Goal: Transaction & Acquisition: Purchase product/service

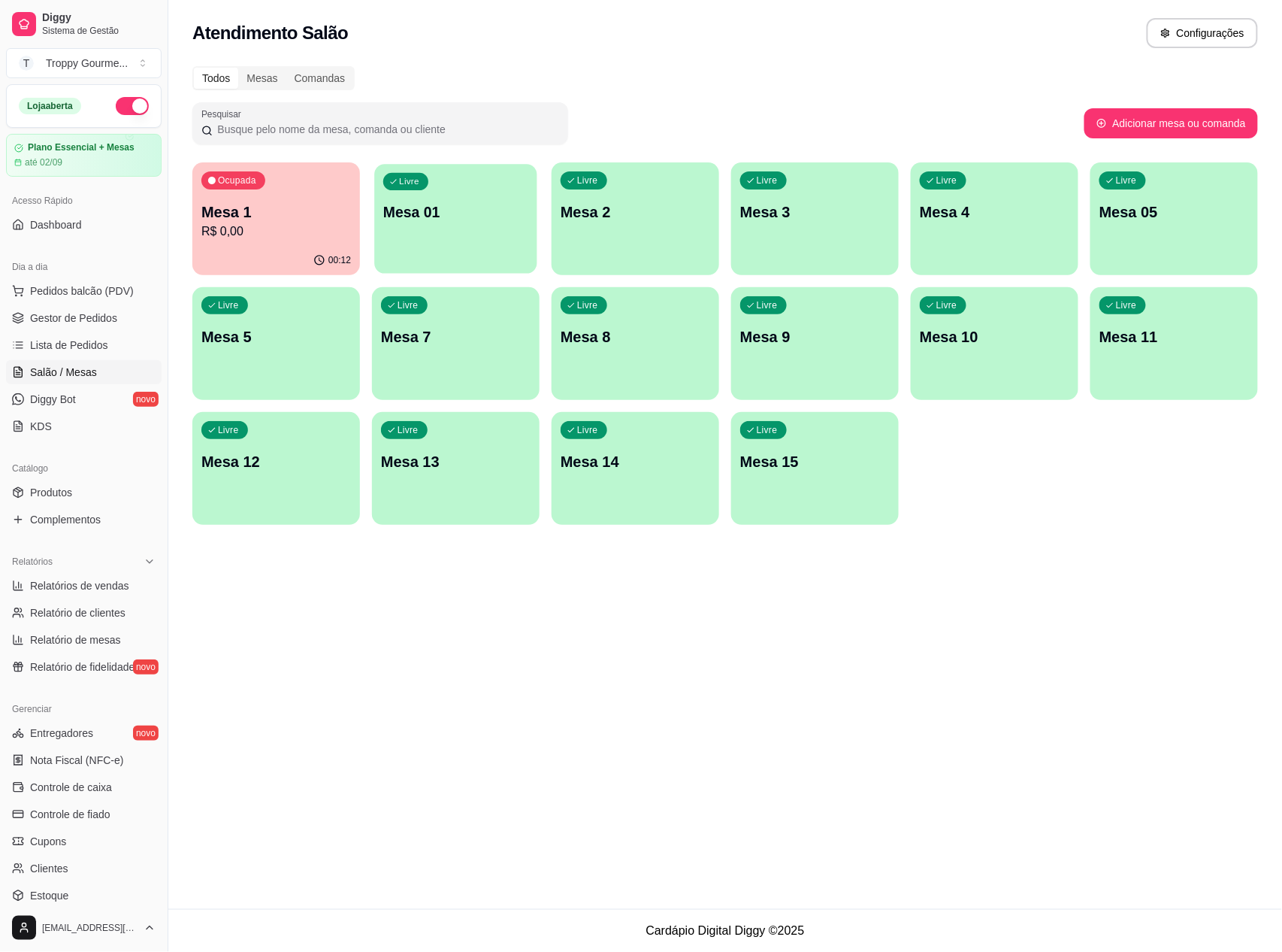
click at [440, 233] on div "Livre Mesa 01" at bounding box center [455, 209] width 162 height 91
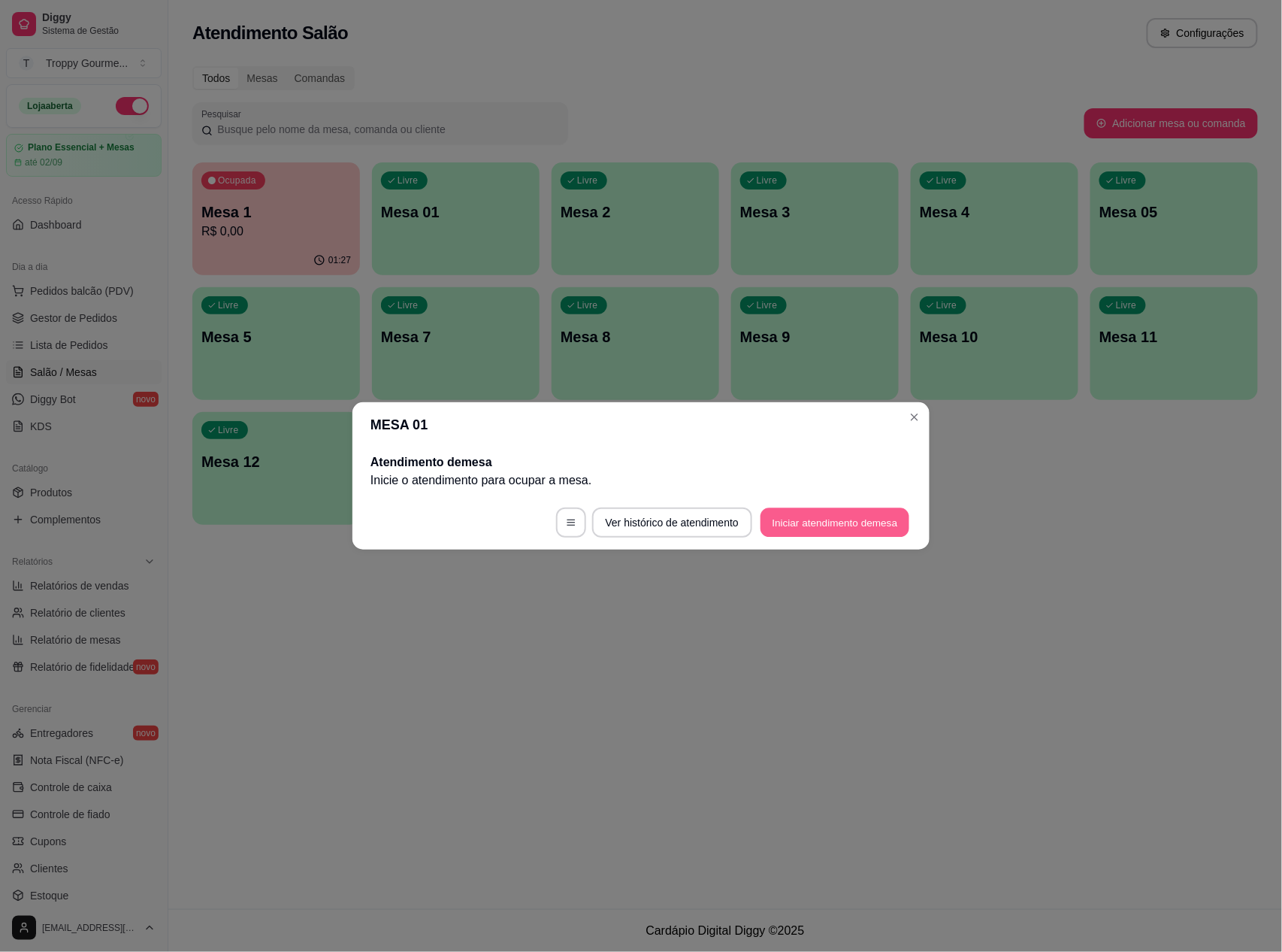
click at [843, 515] on button "Iniciar atendimento de mesa" at bounding box center [835, 522] width 148 height 29
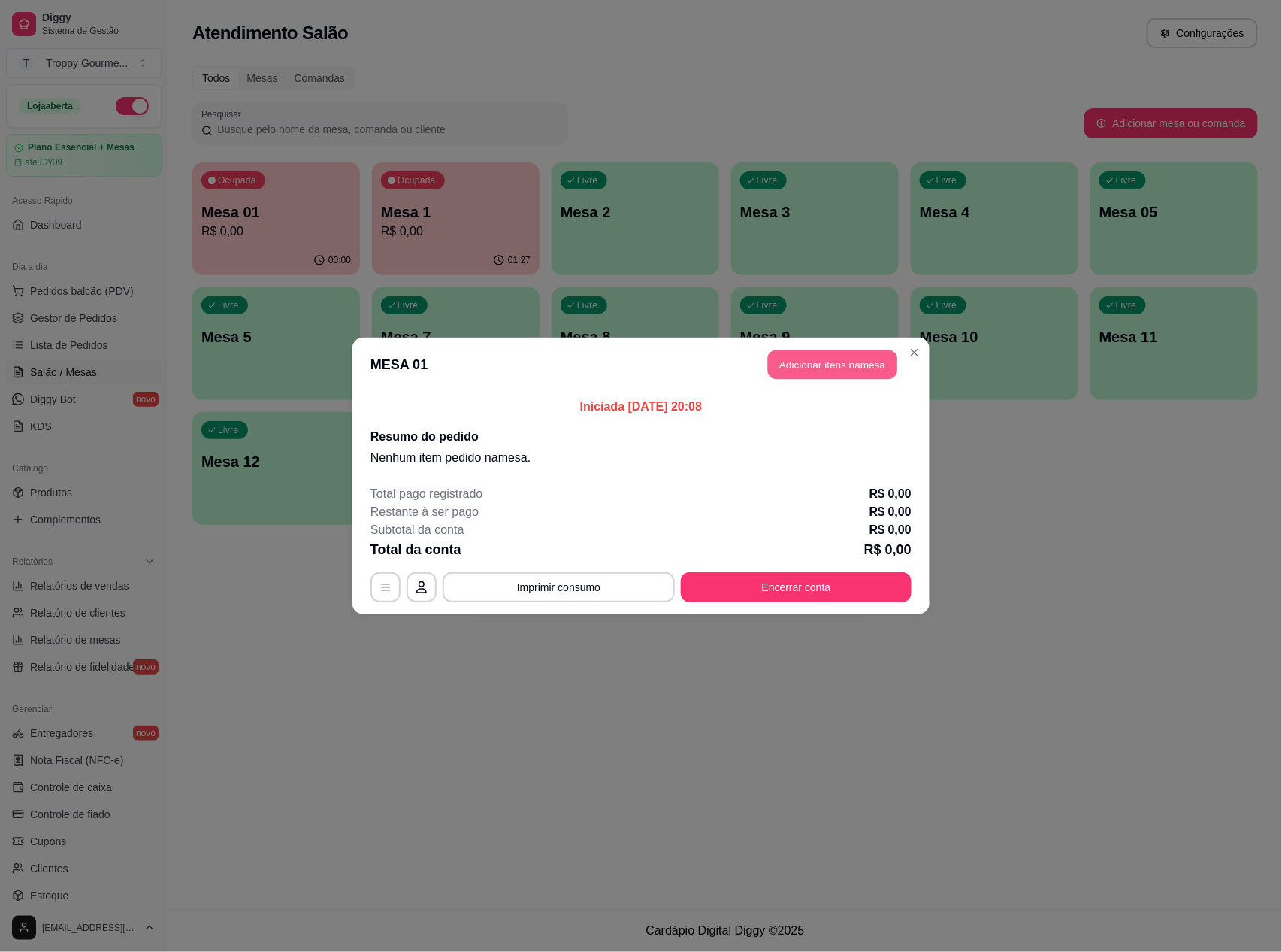
click at [858, 374] on button "Adicionar itens na mesa" at bounding box center [832, 365] width 129 height 29
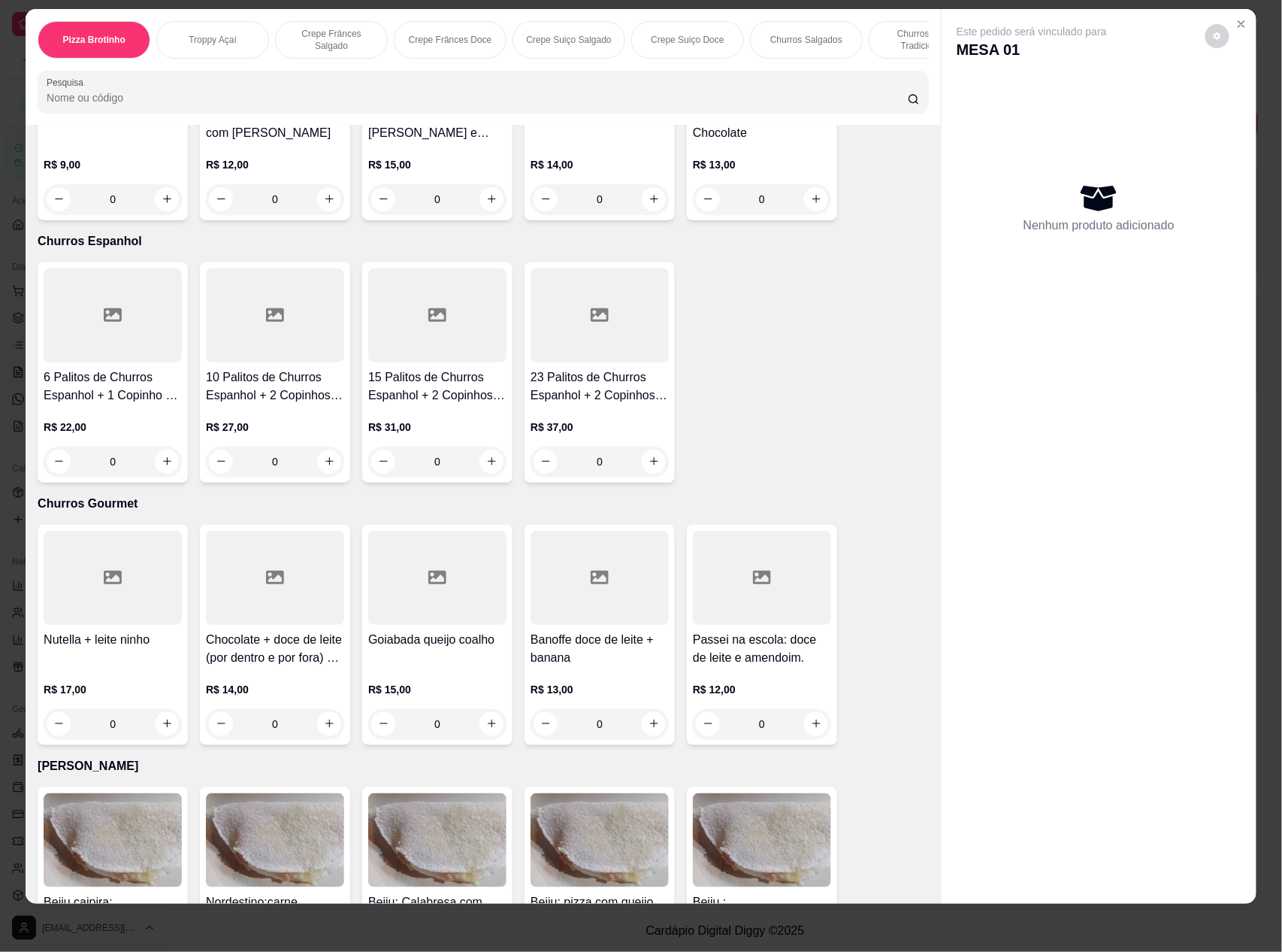
scroll to position [2806, 0]
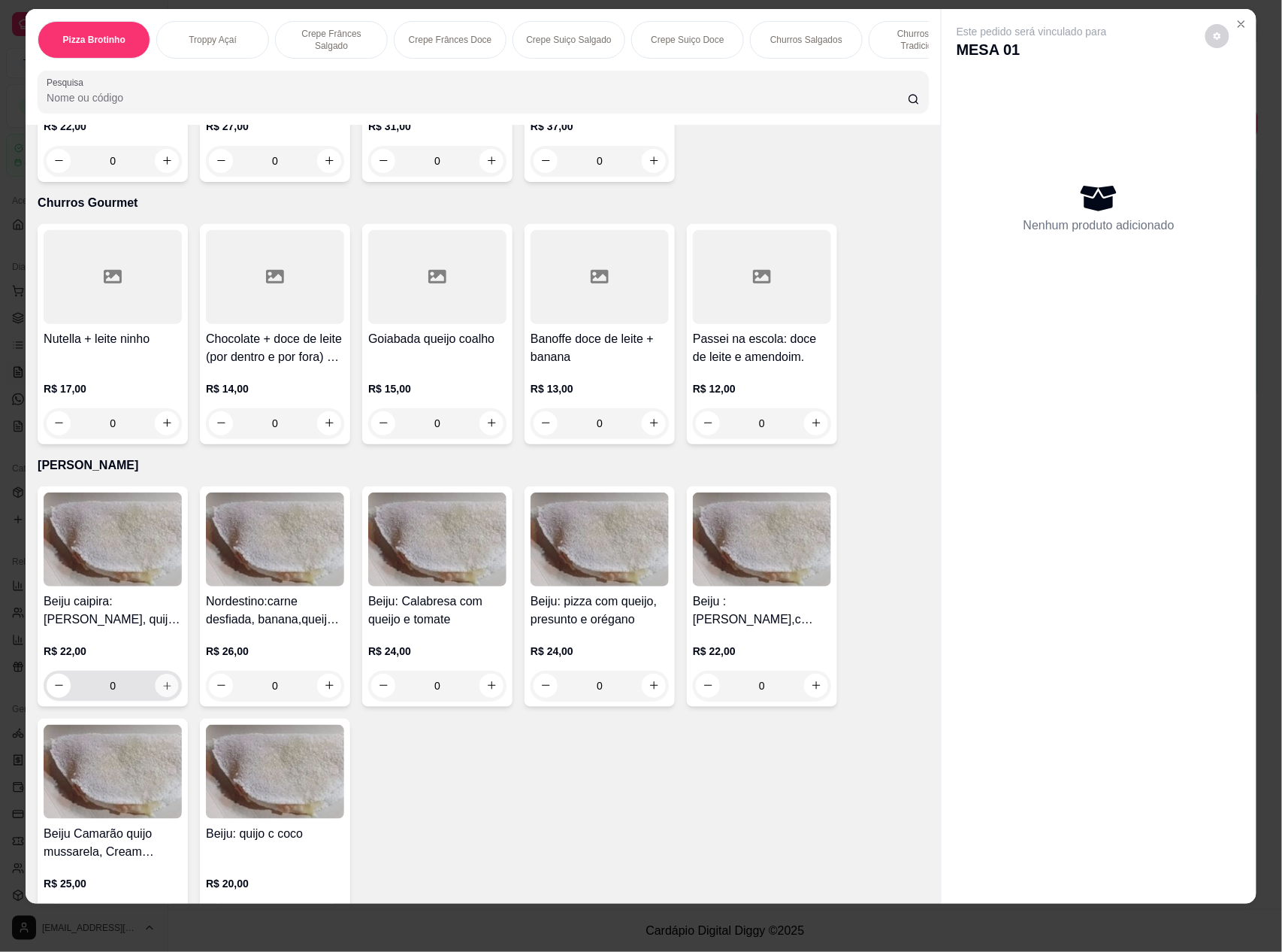
click at [162, 684] on icon "increase-product-quantity" at bounding box center [167, 686] width 11 height 11
type input "1"
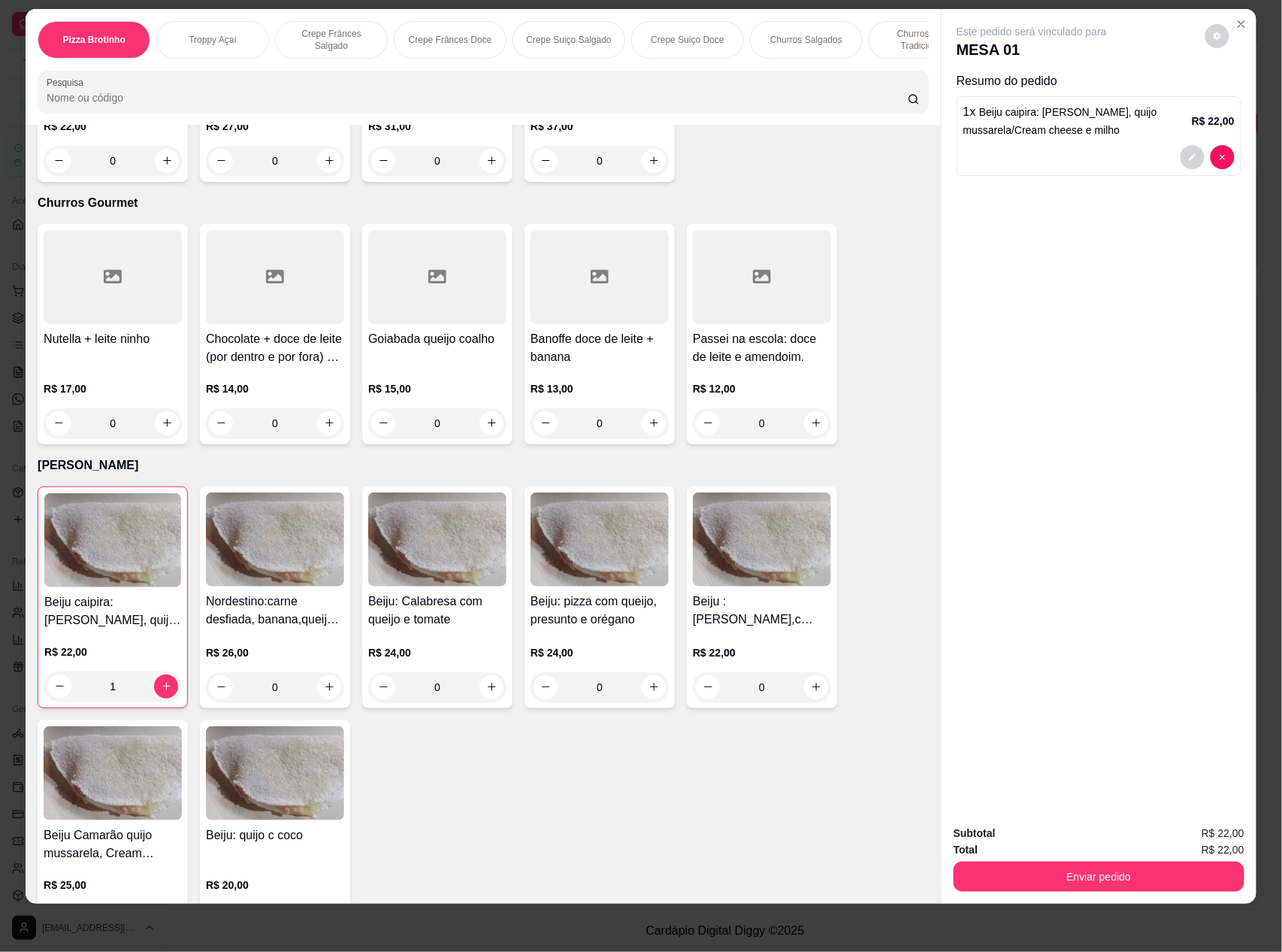
click at [645, 666] on div "R$ 24,00 0" at bounding box center [599, 673] width 138 height 57
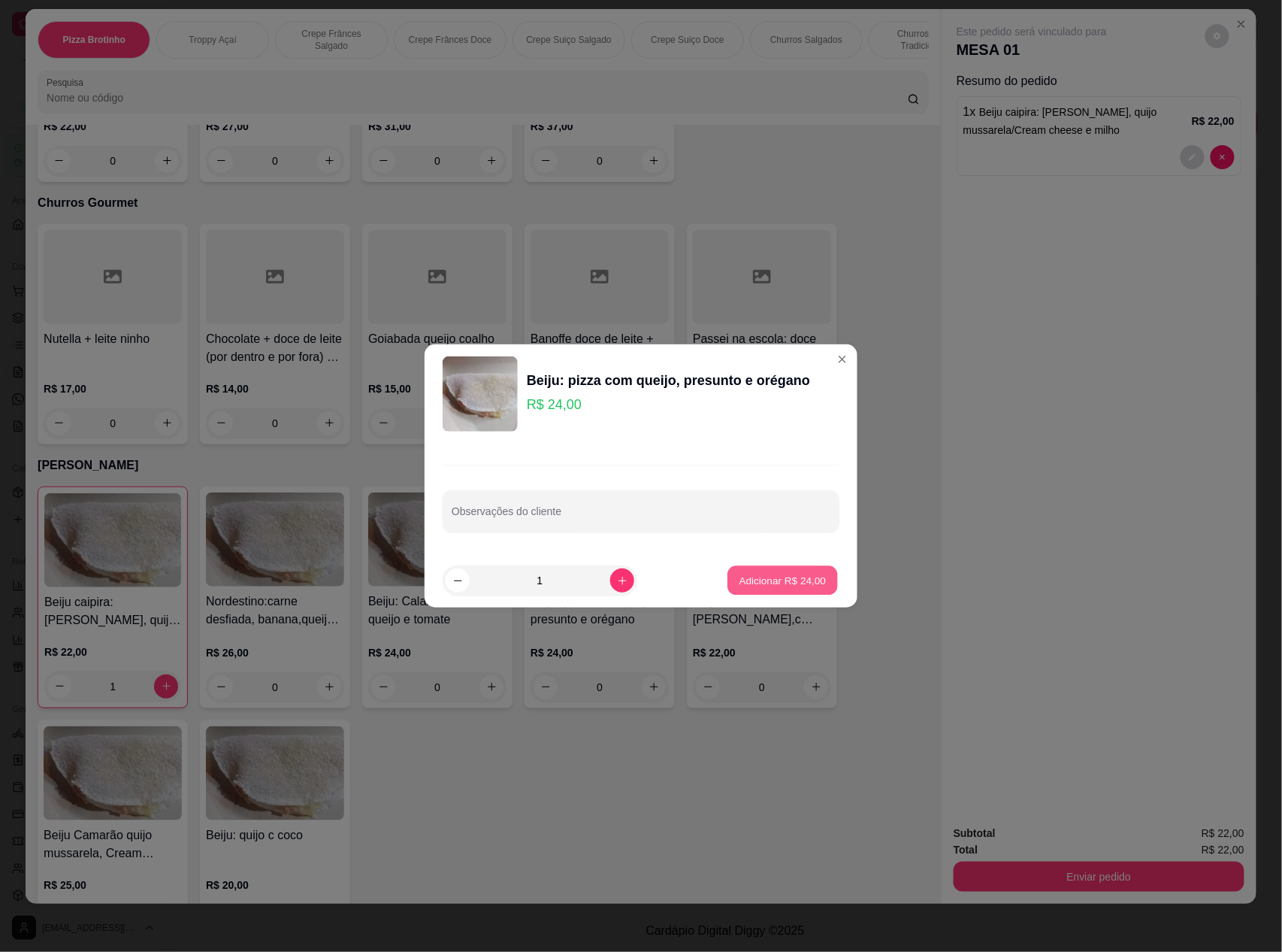
click at [752, 581] on p "Adicionar R$ 24,00" at bounding box center [783, 580] width 87 height 14
type input "1"
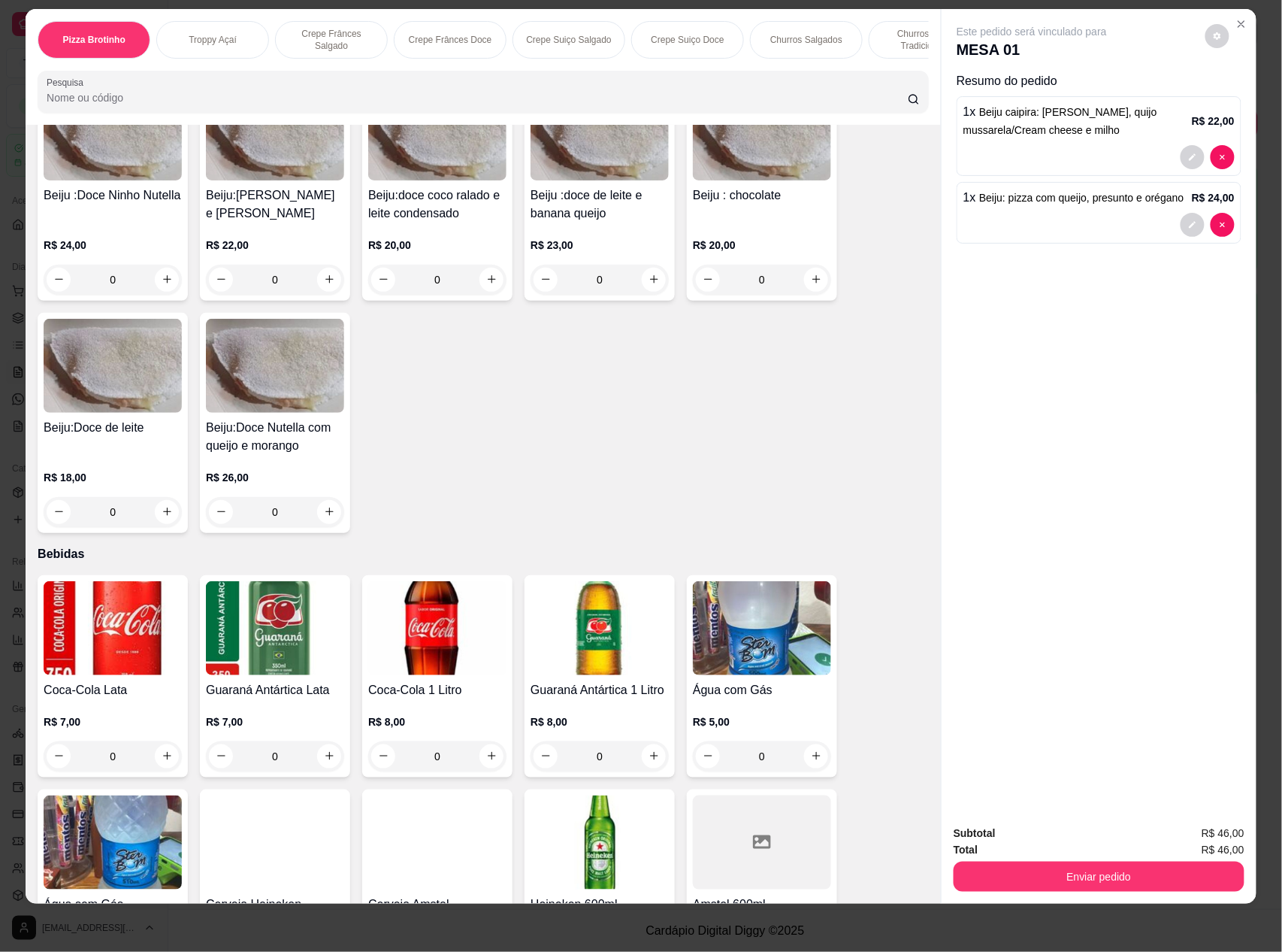
scroll to position [3808, 0]
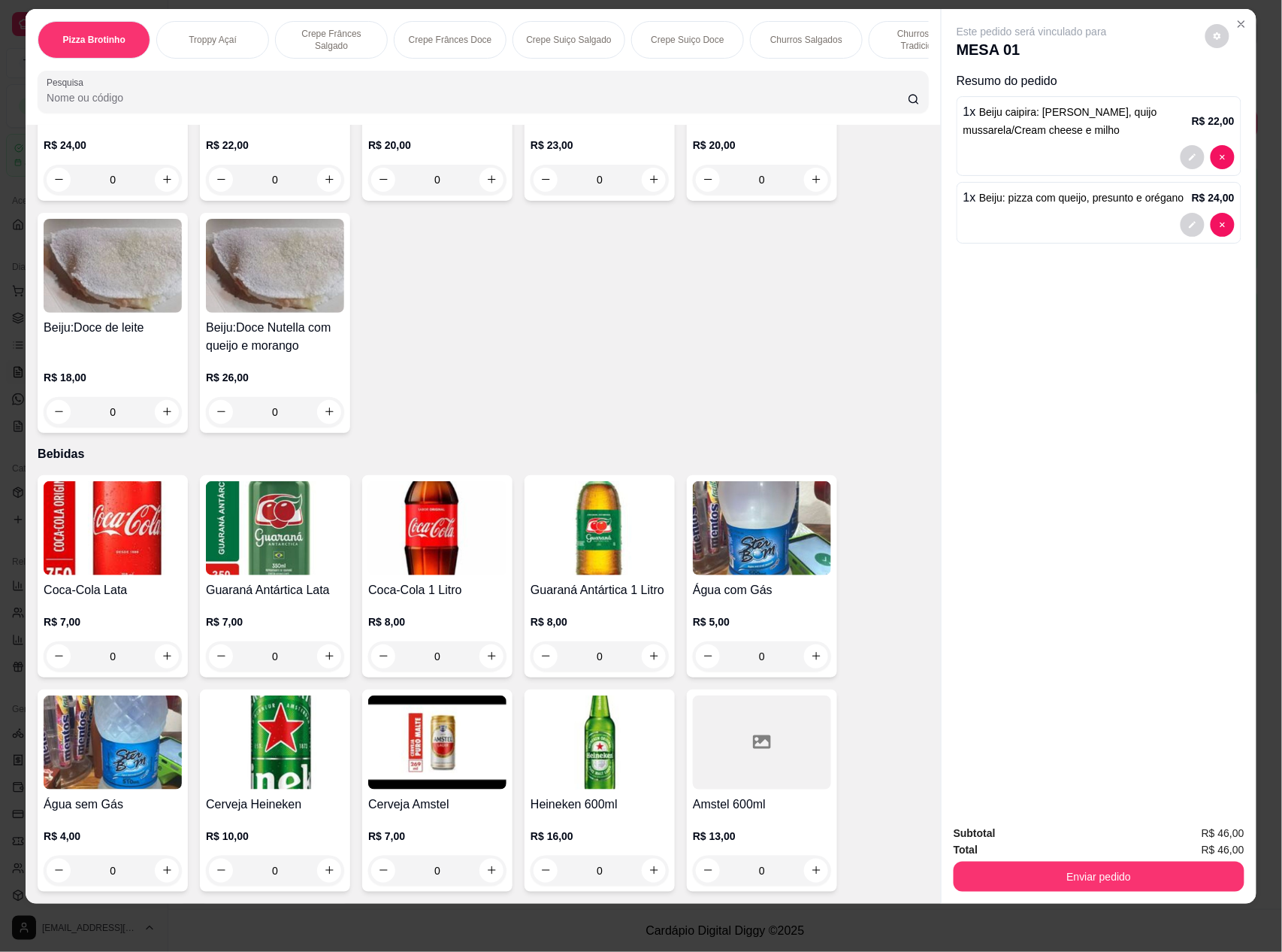
click at [422, 547] on img at bounding box center [437, 528] width 138 height 94
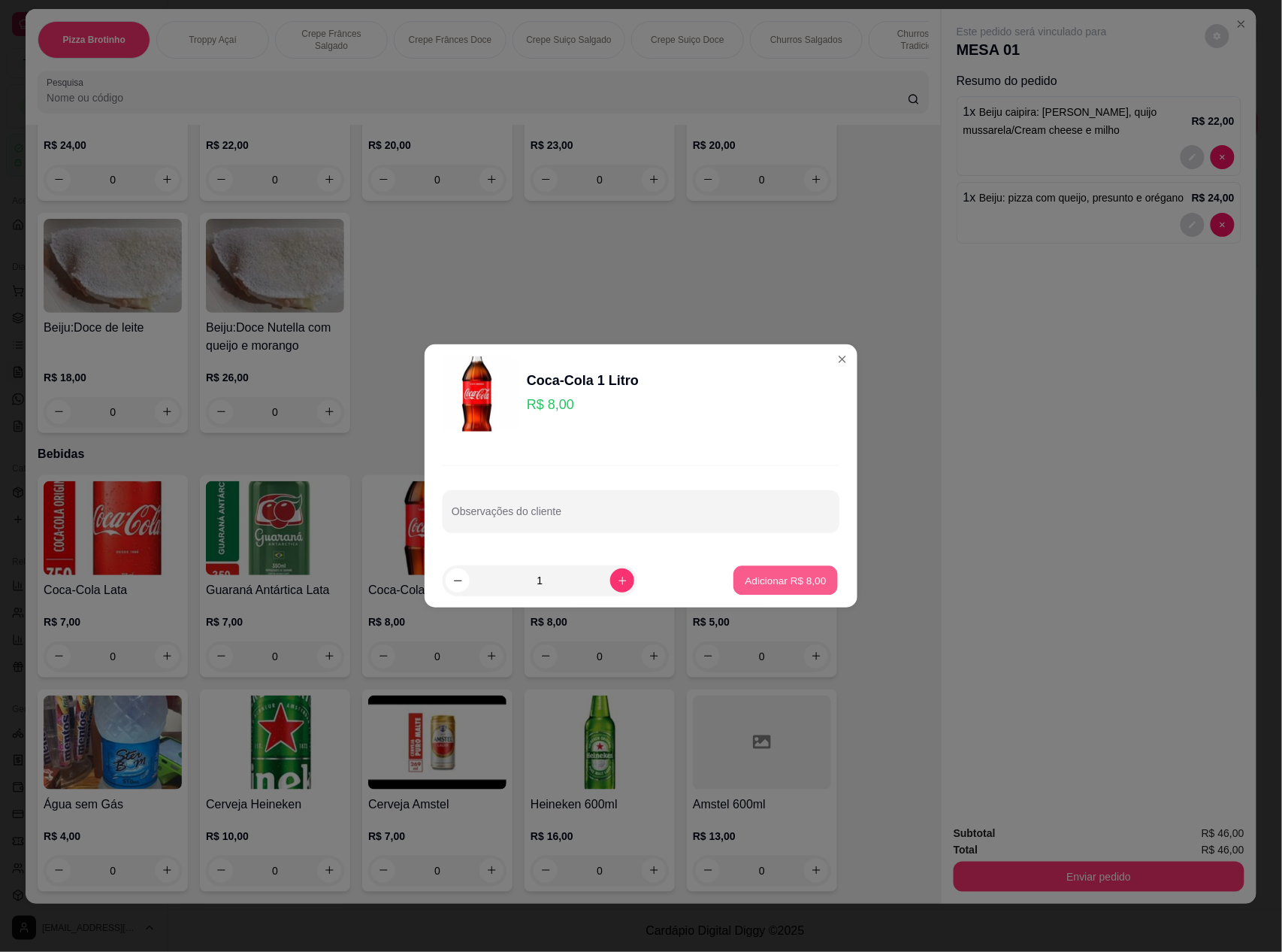
click at [747, 577] on p "Adicionar R$ 8,00" at bounding box center [785, 580] width 81 height 14
type input "1"
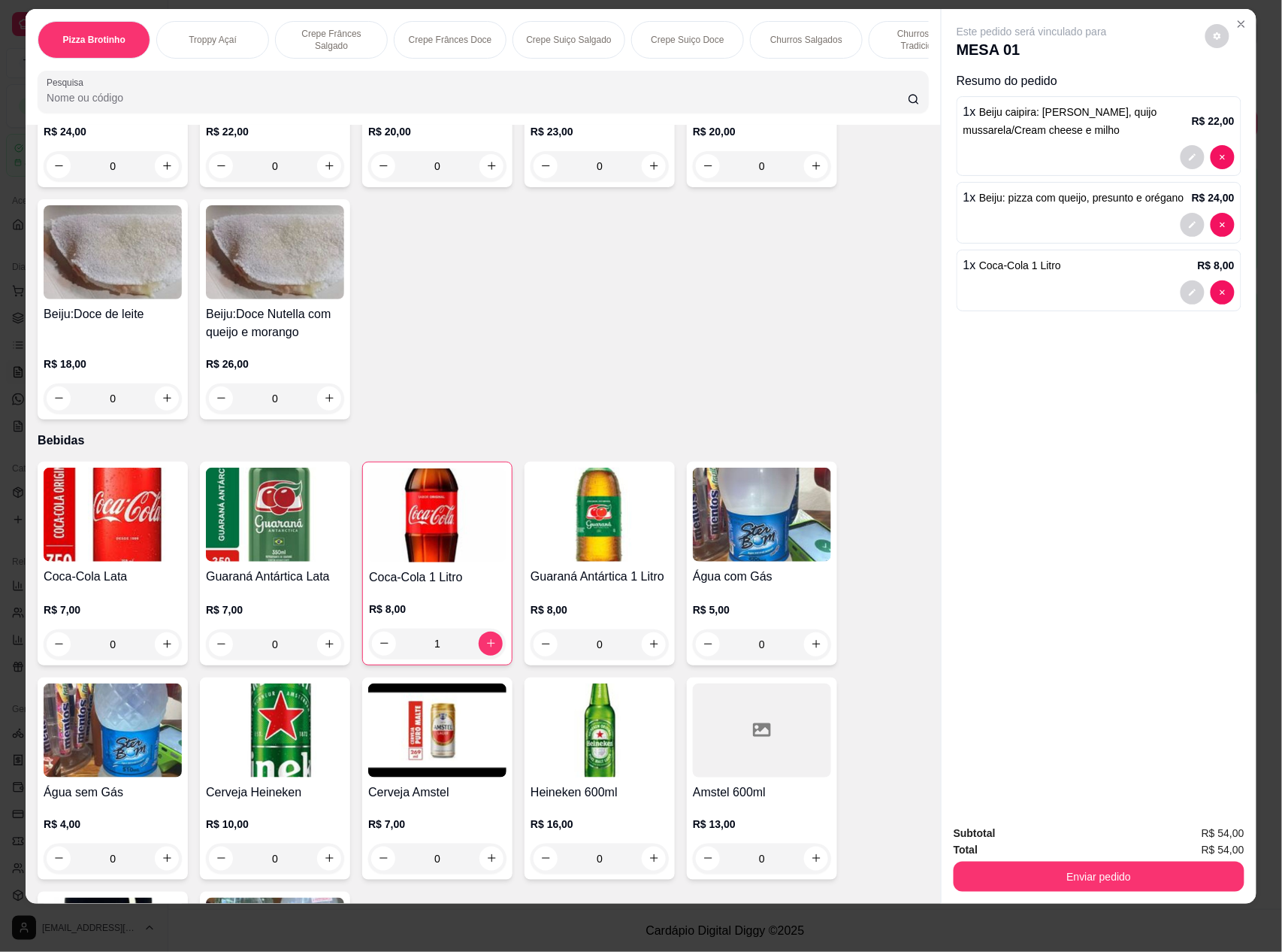
scroll to position [4022, 0]
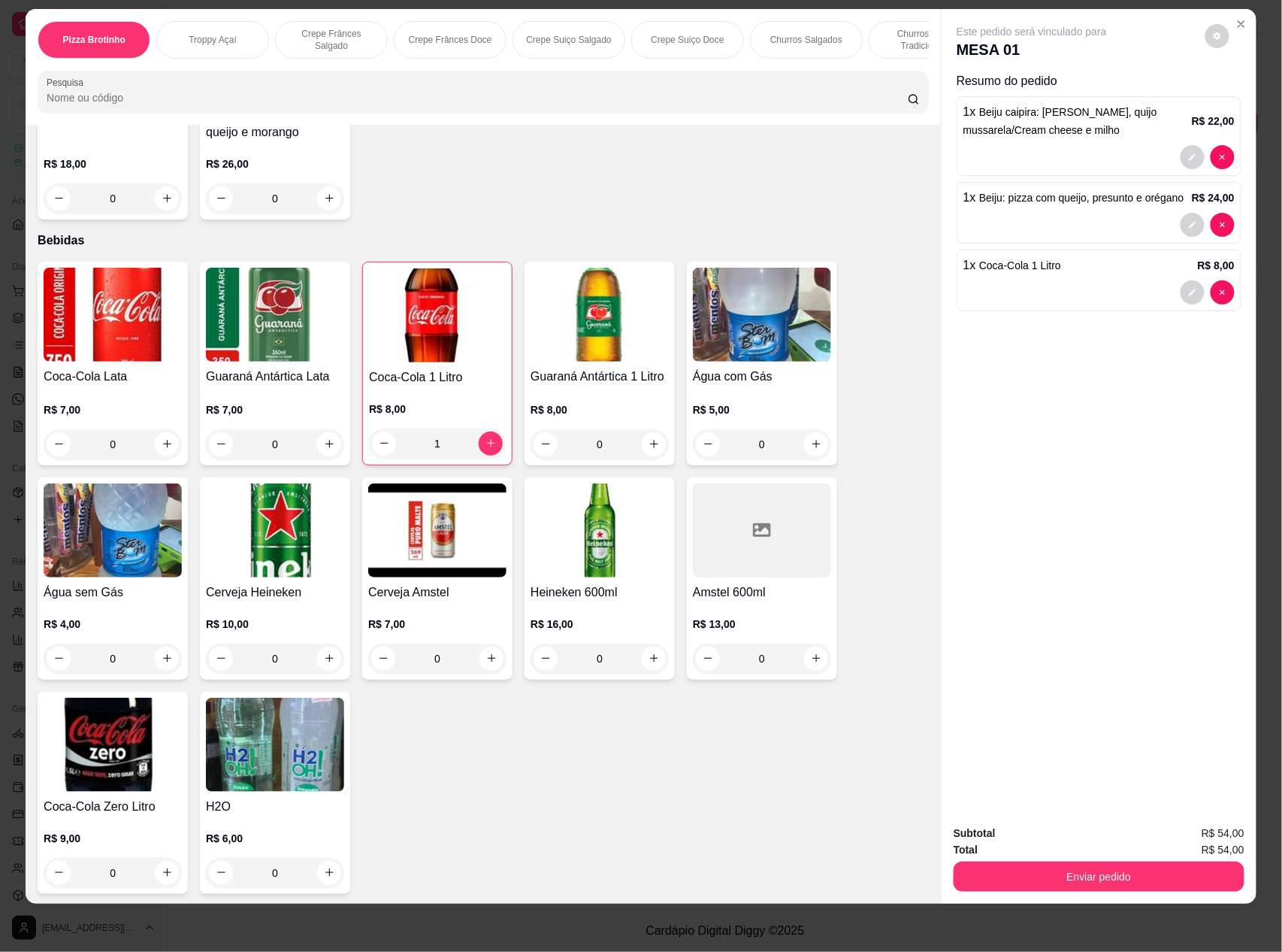
click at [133, 502] on img at bounding box center [112, 530] width 138 height 94
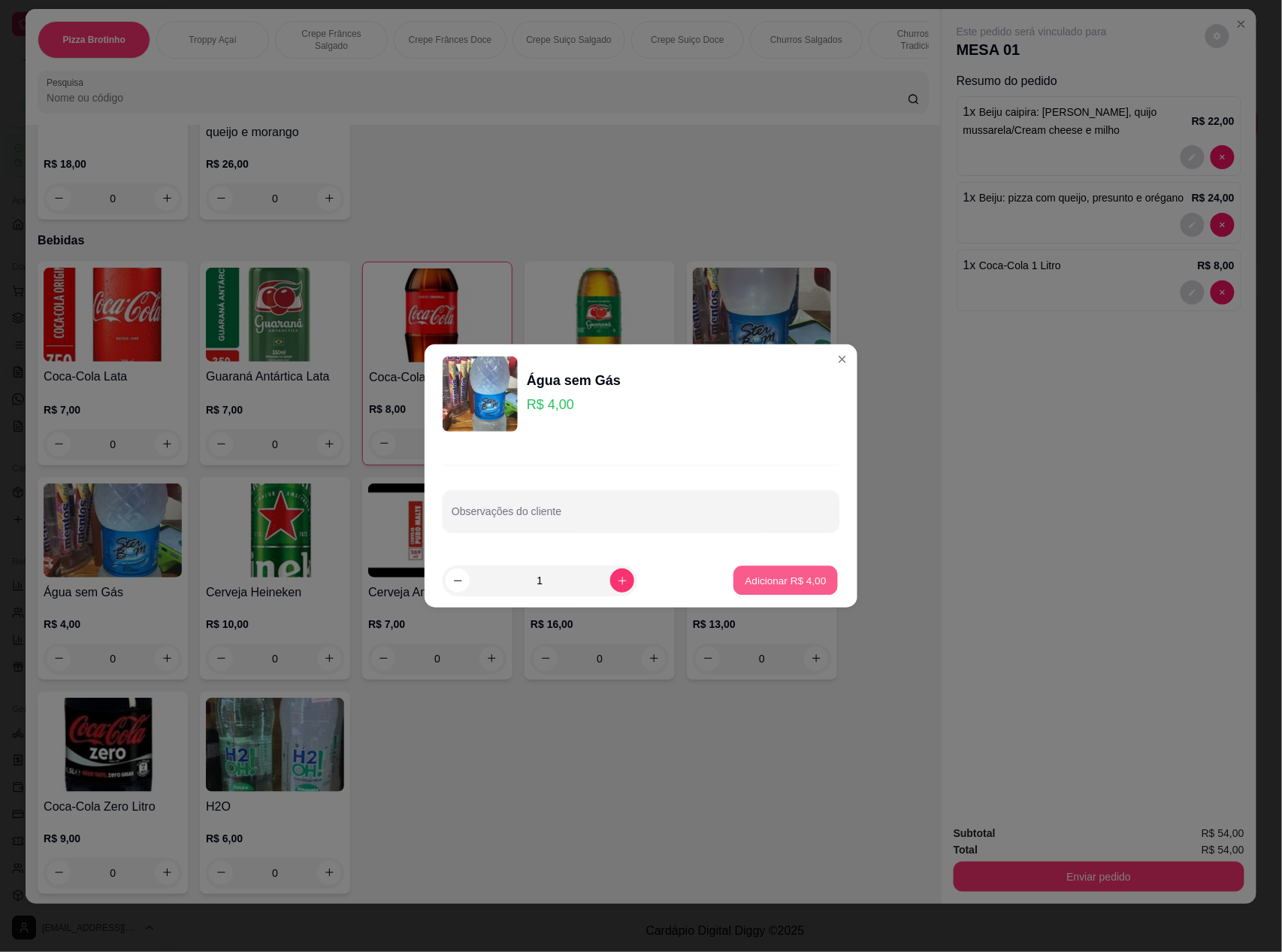
click at [752, 573] on p "Adicionar R$ 4,00" at bounding box center [785, 580] width 81 height 14
type input "1"
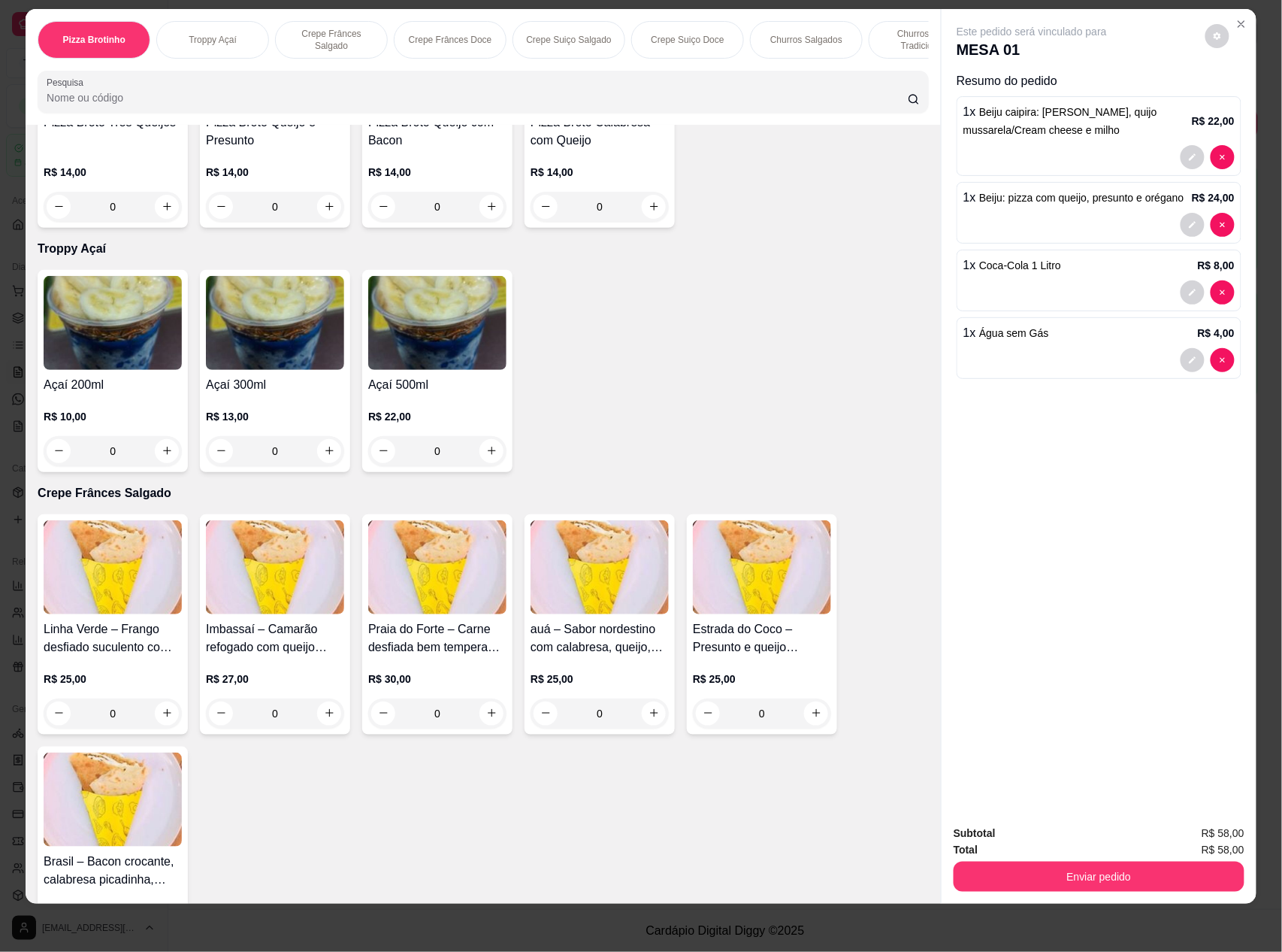
scroll to position [0, 0]
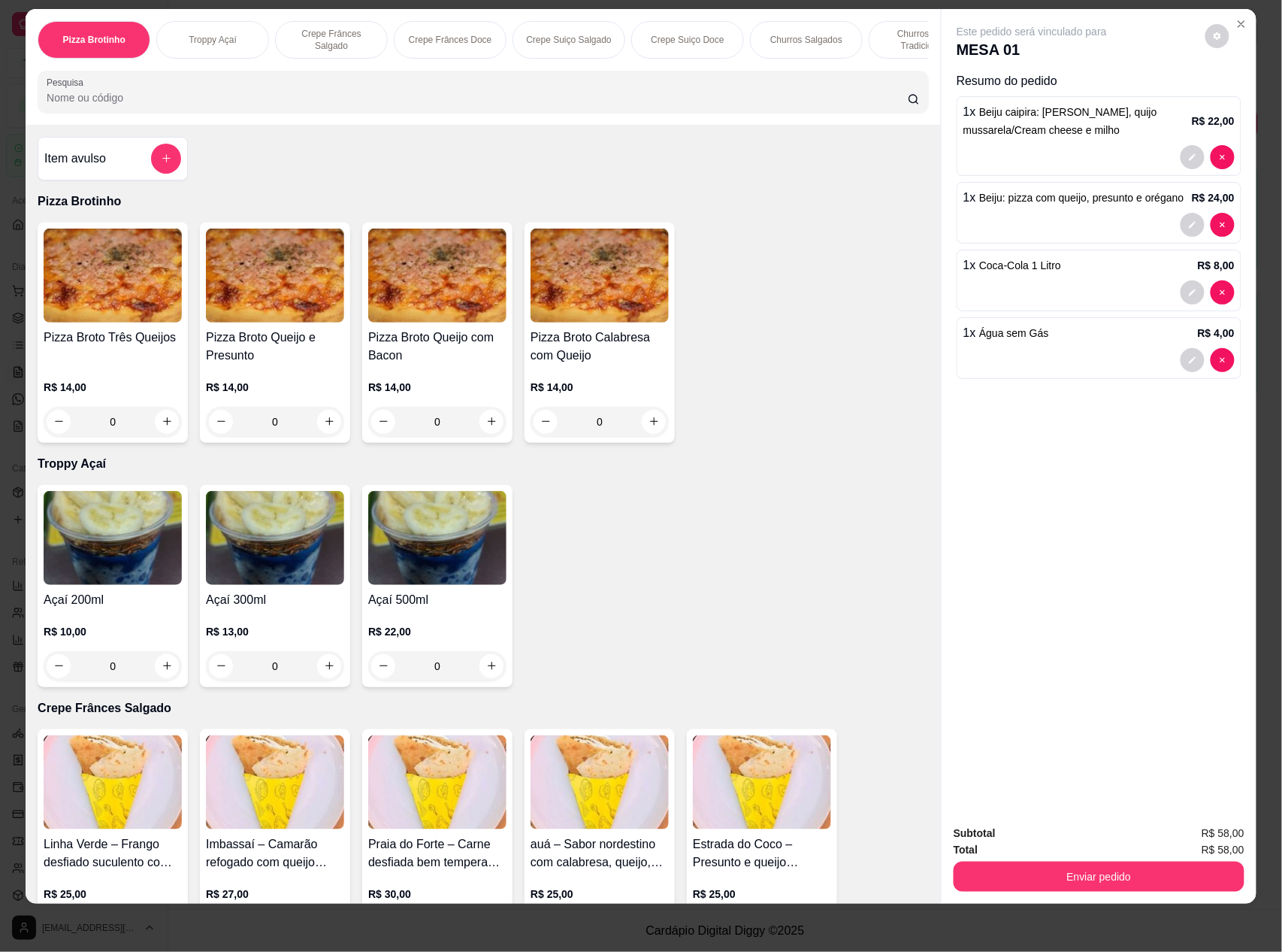
click at [277, 559] on img at bounding box center [275, 538] width 138 height 94
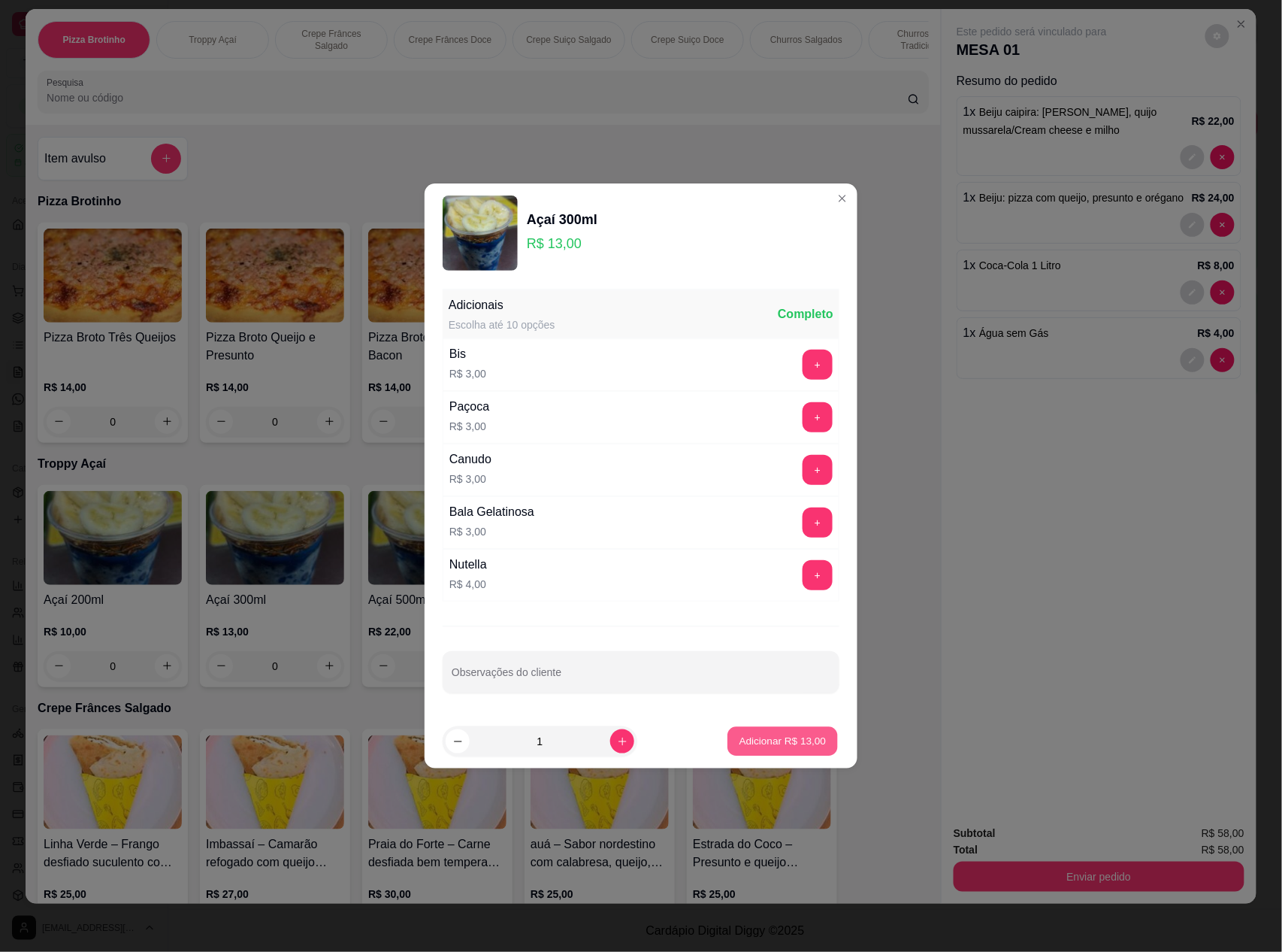
click at [777, 738] on p "Adicionar R$ 13,00" at bounding box center [783, 741] width 87 height 14
type input "1"
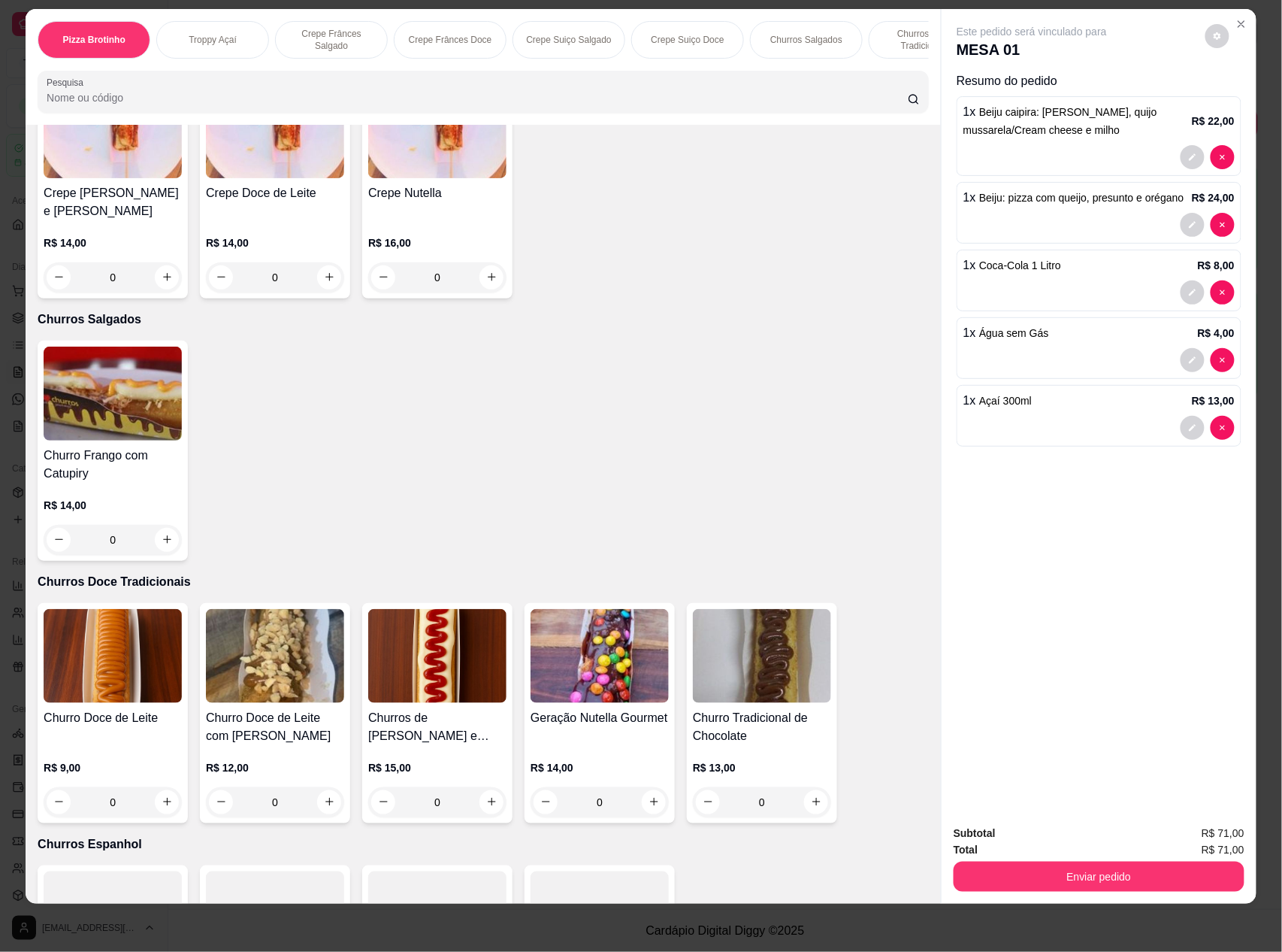
scroll to position [2105, 0]
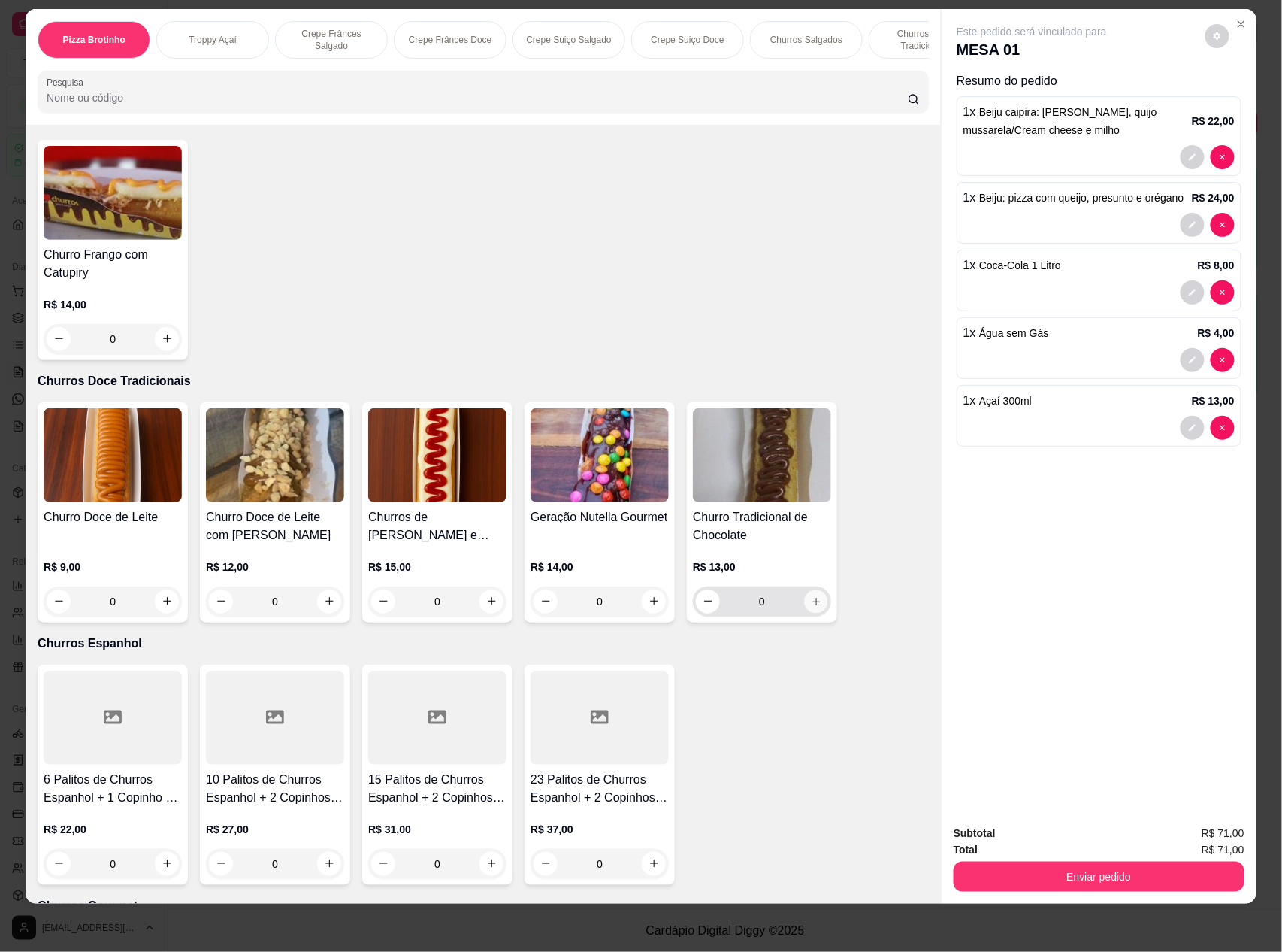
click at [811, 603] on icon "increase-product-quantity" at bounding box center [816, 602] width 11 height 11
type input "1"
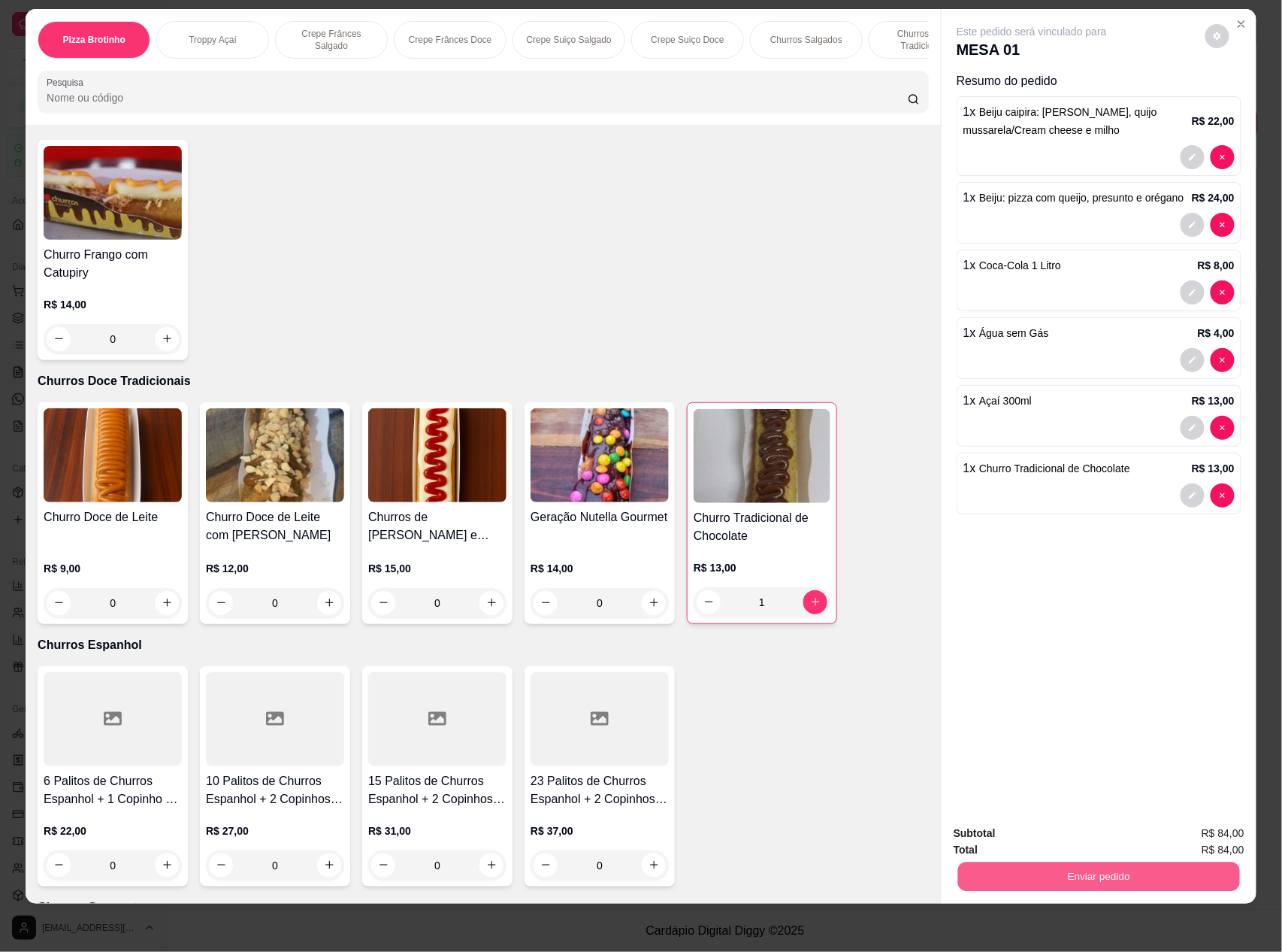
click at [1071, 870] on button "Enviar pedido" at bounding box center [1098, 877] width 281 height 29
click at [1037, 833] on button "Não registrar e enviar pedido" at bounding box center [1049, 839] width 152 height 28
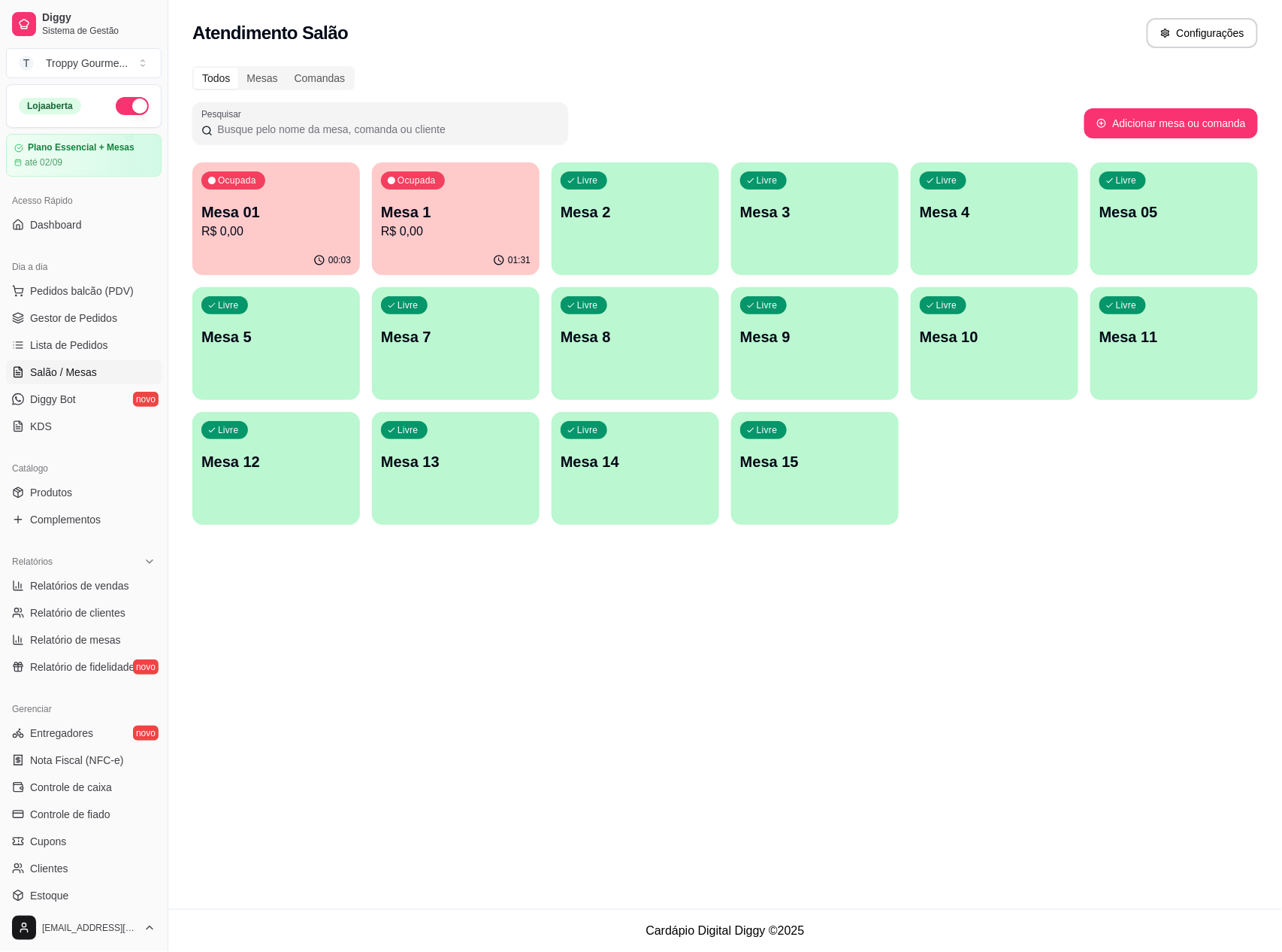
click at [680, 229] on div "Livre Mesa 2" at bounding box center [635, 209] width 167 height 95
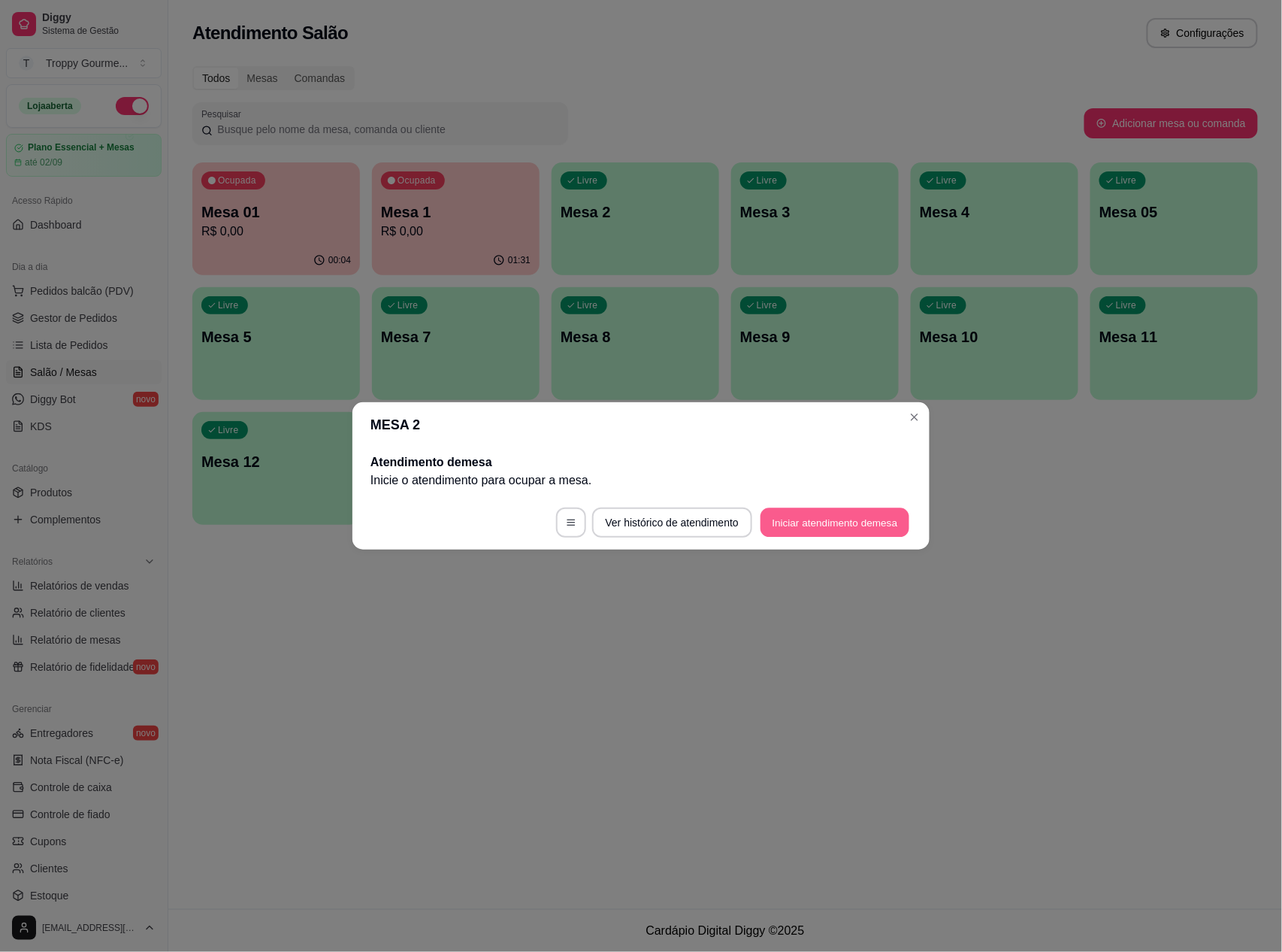
click at [833, 517] on button "Iniciar atendimento de mesa" at bounding box center [835, 522] width 148 height 29
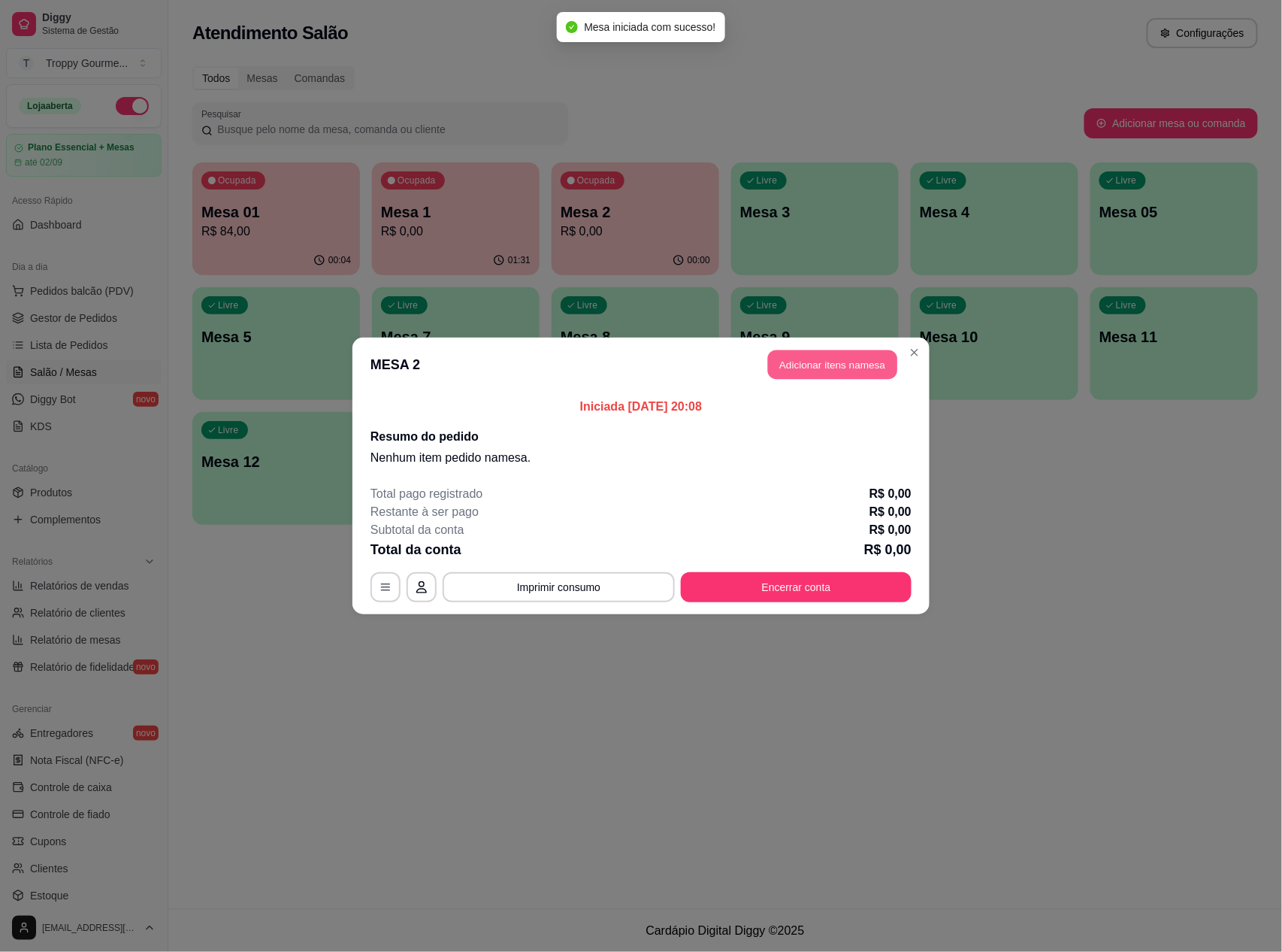
click at [854, 361] on button "Adicionar itens na mesa" at bounding box center [832, 365] width 129 height 29
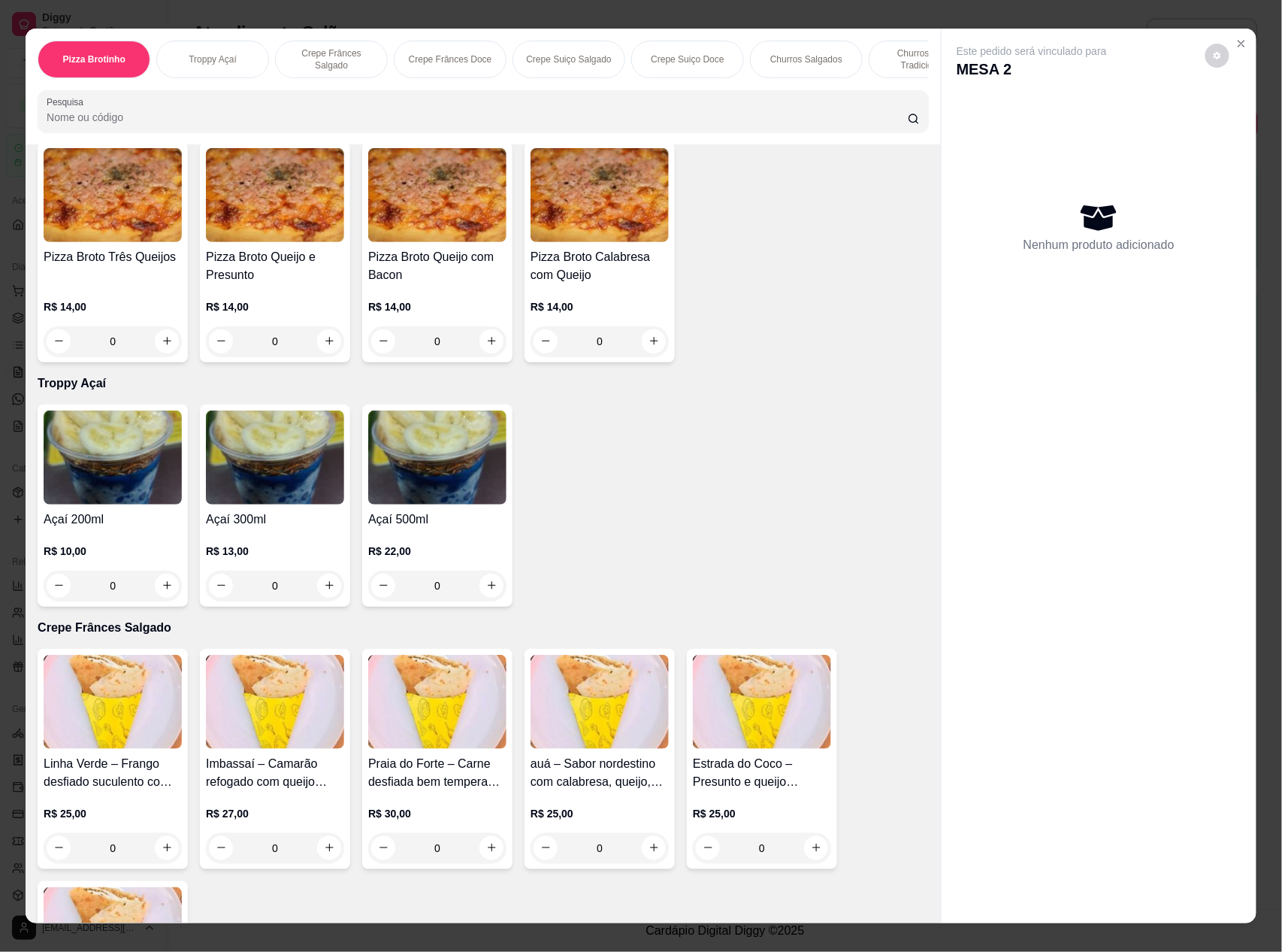
scroll to position [300, 0]
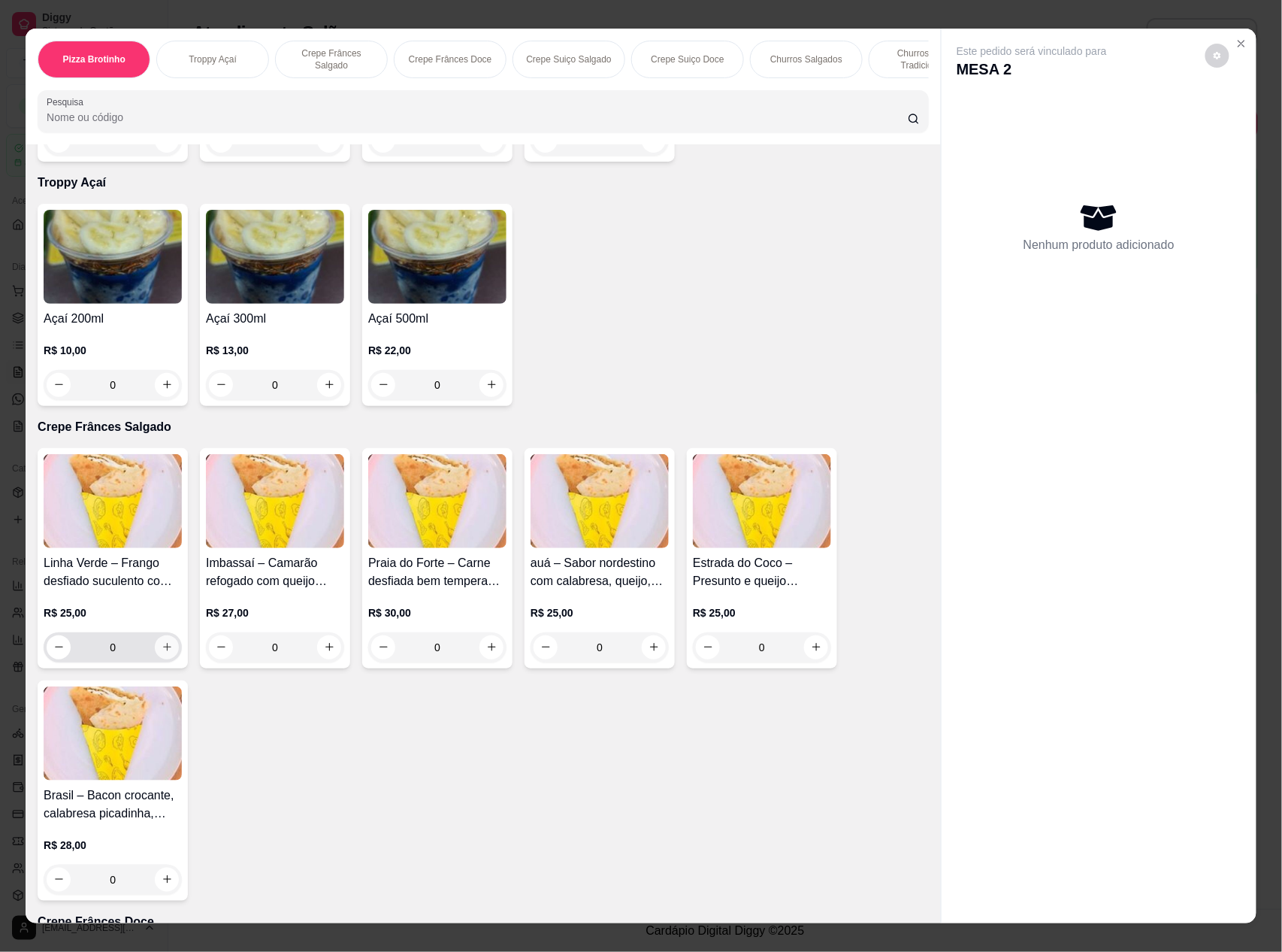
click at [162, 652] on icon "increase-product-quantity" at bounding box center [167, 647] width 11 height 11
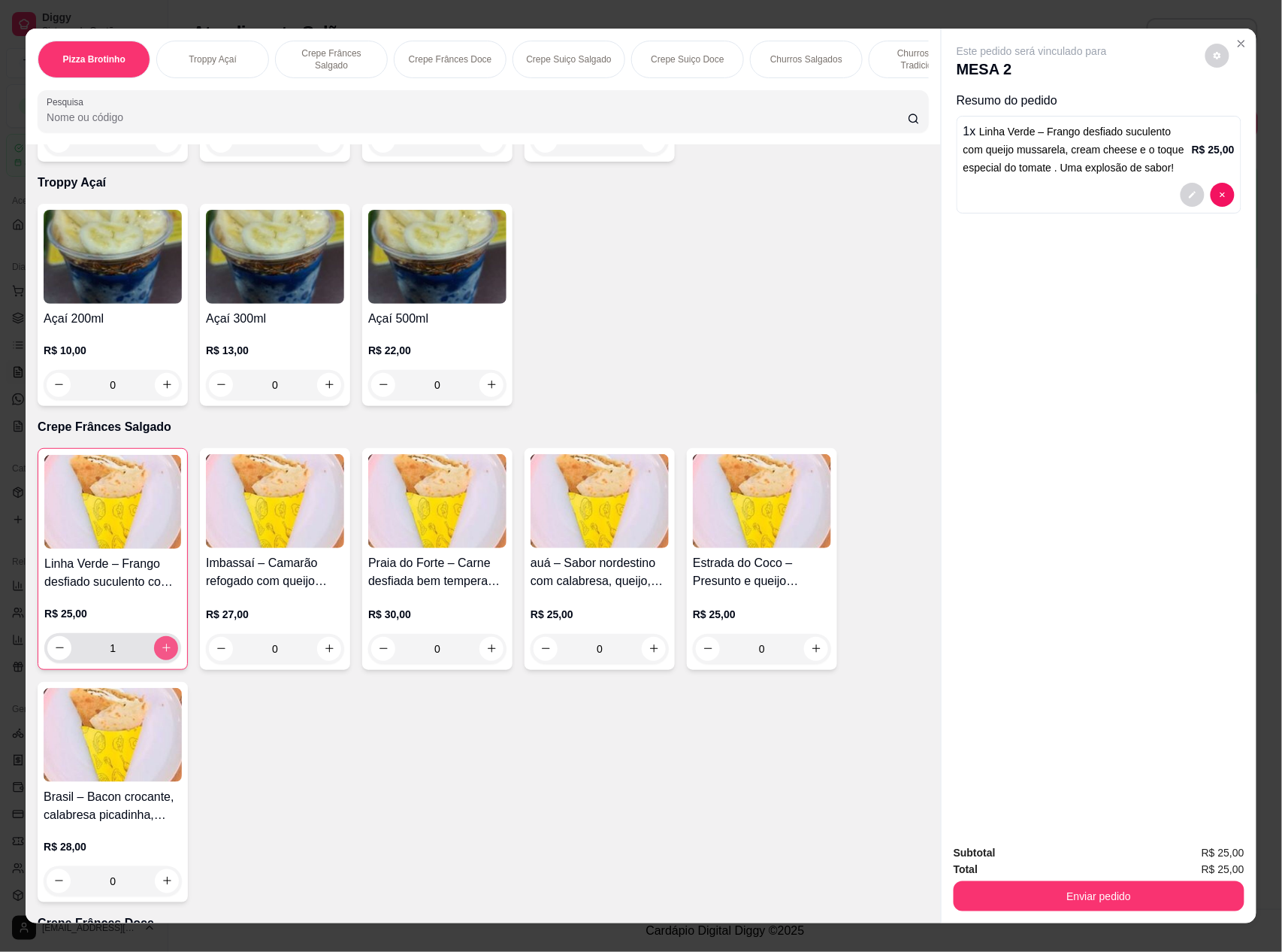
type input "1"
click at [1041, 885] on button "Enviar pedido" at bounding box center [1098, 896] width 281 height 29
click at [1011, 859] on button "Não registrar e enviar pedido" at bounding box center [1049, 859] width 152 height 28
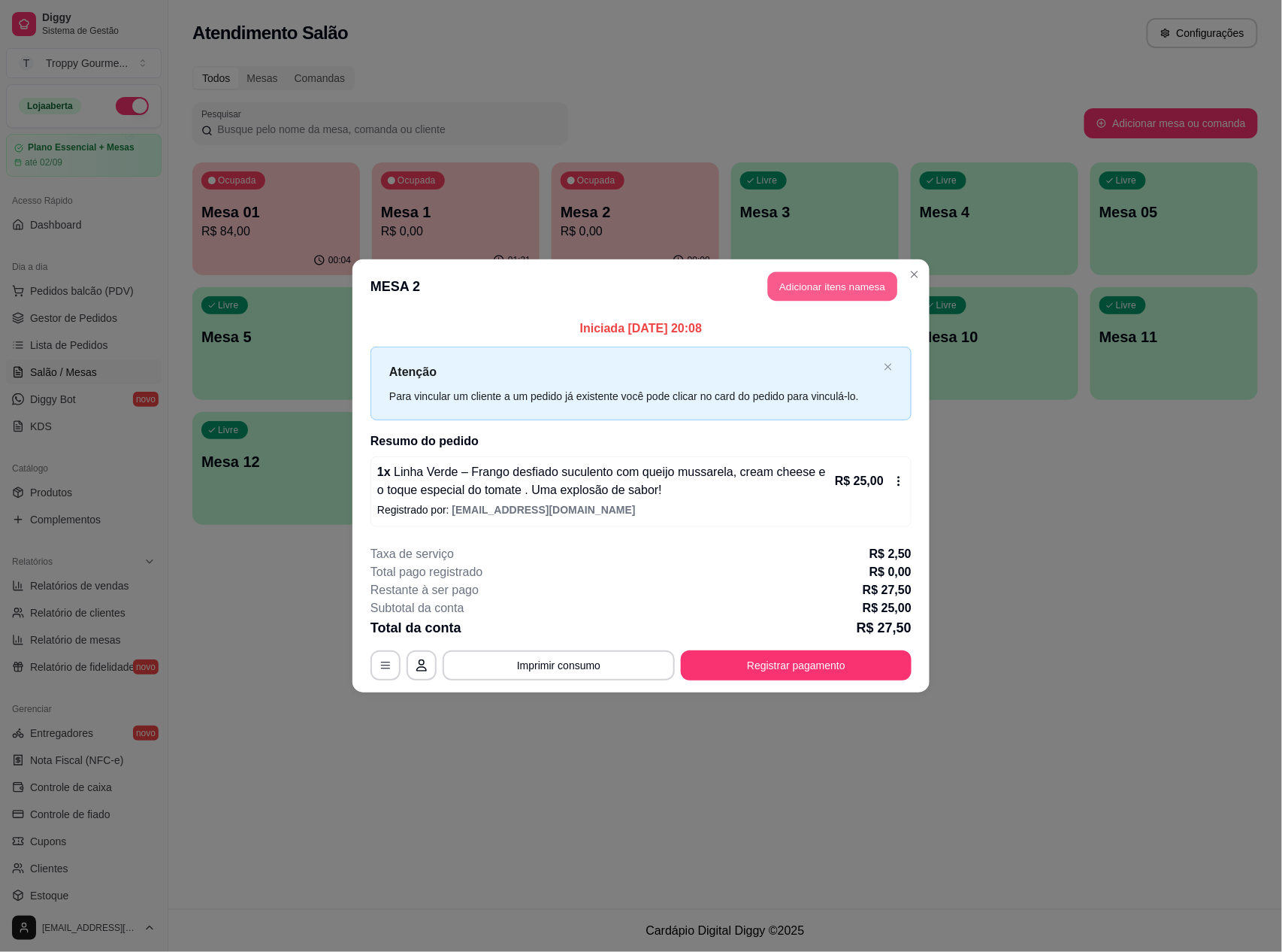
click at [828, 281] on button "Adicionar itens na mesa" at bounding box center [832, 287] width 129 height 29
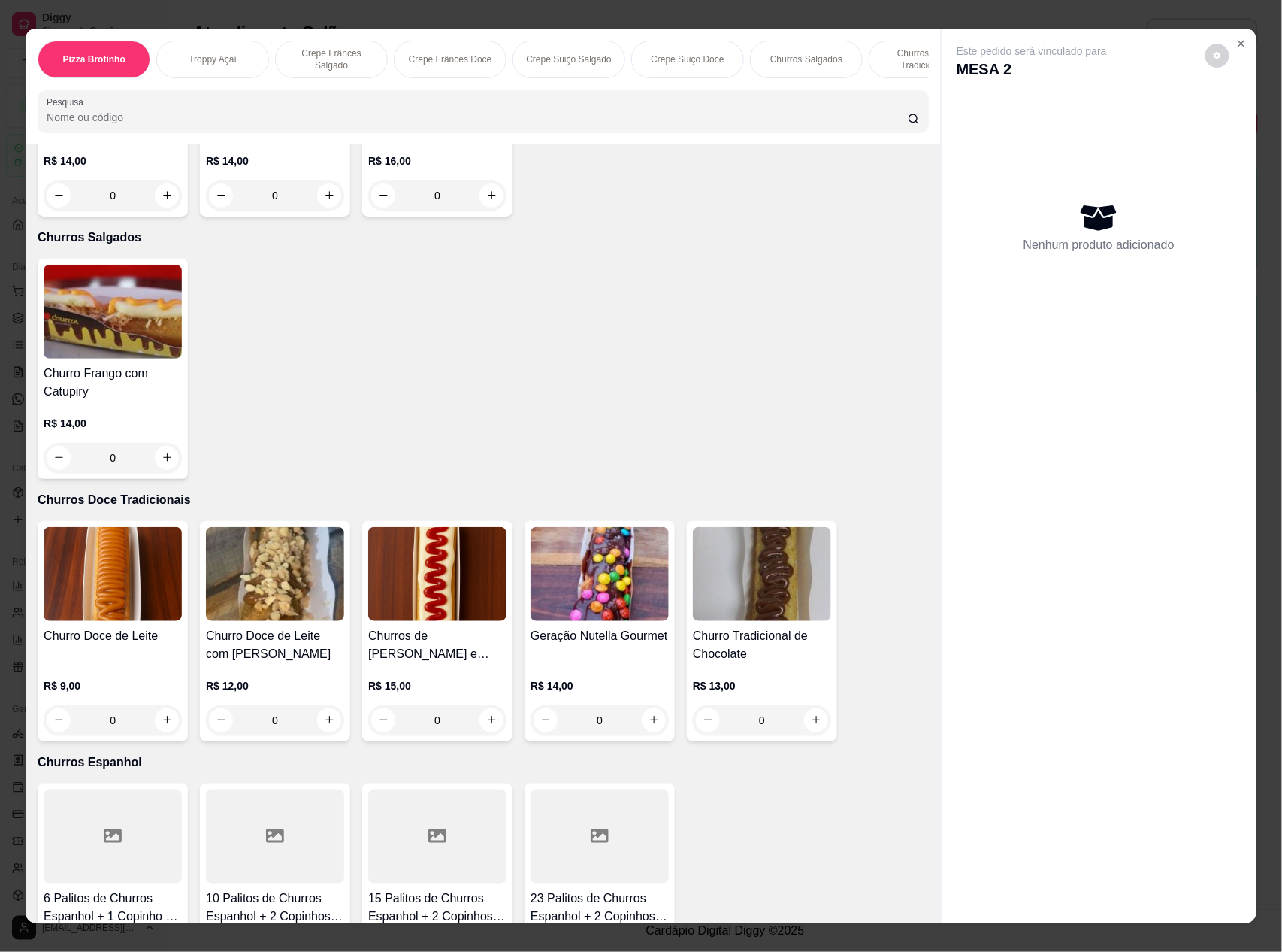
scroll to position [2305, 0]
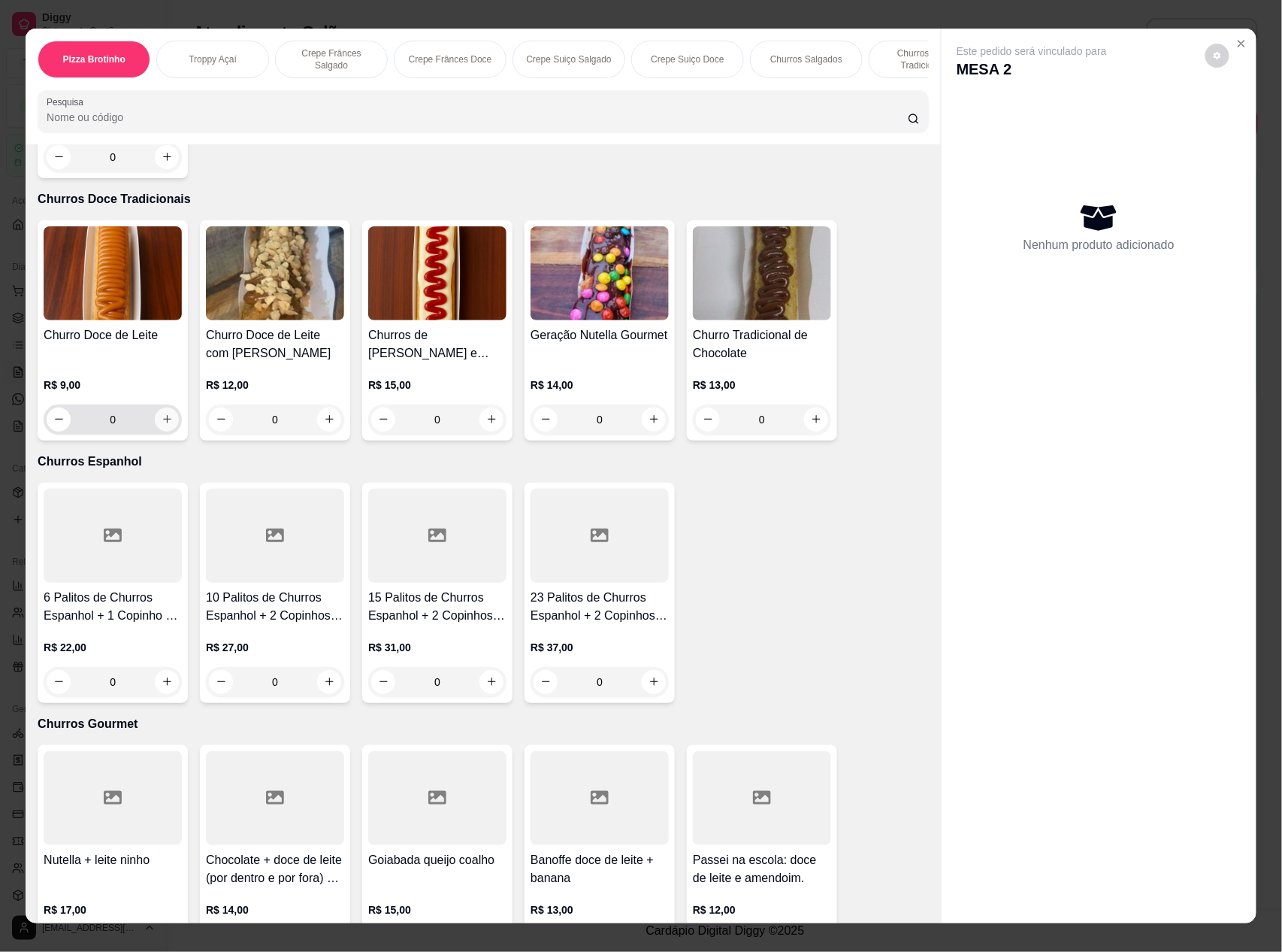
click at [163, 415] on icon "increase-product-quantity" at bounding box center [167, 419] width 11 height 11
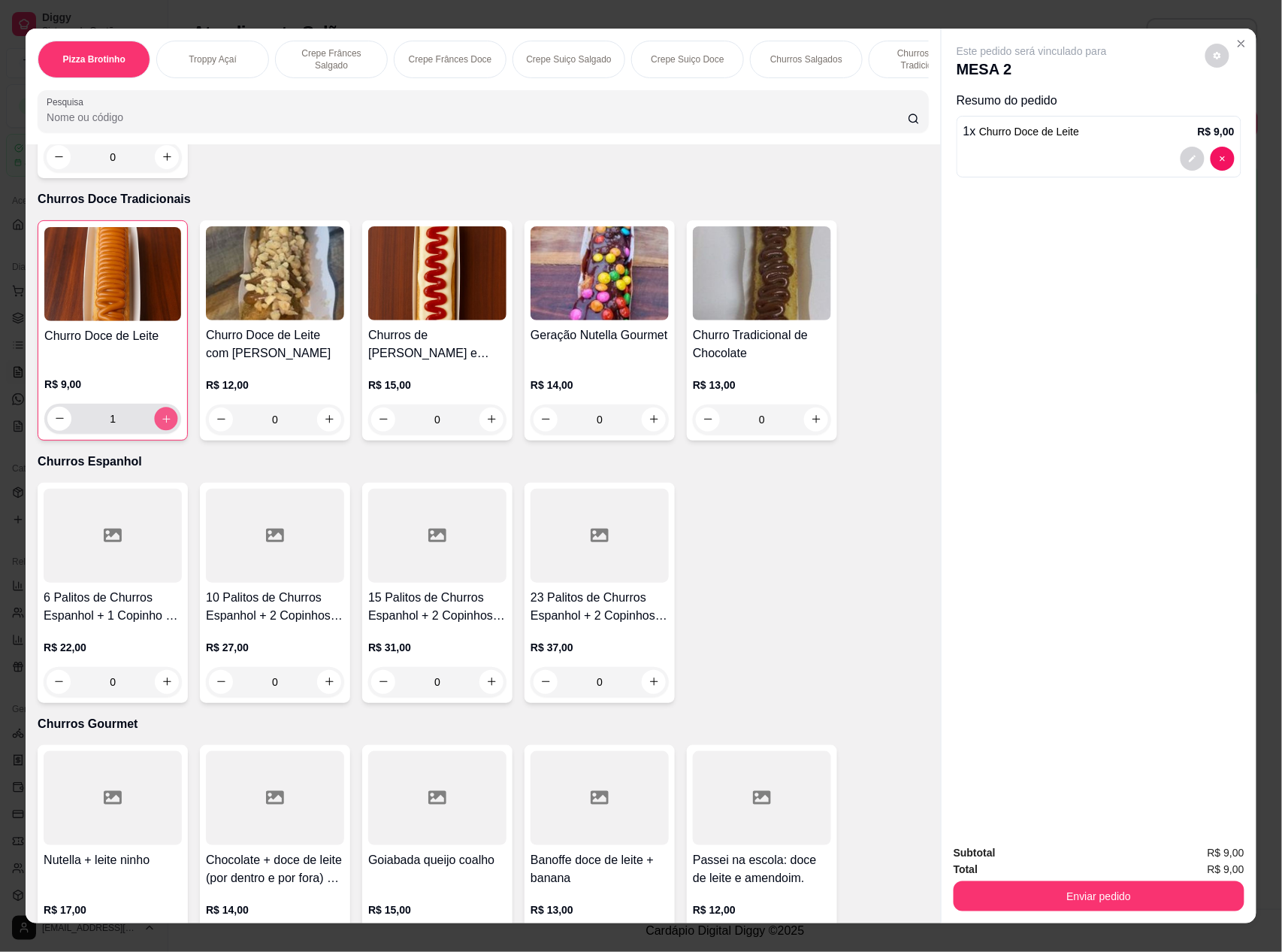
click at [161, 414] on icon "increase-product-quantity" at bounding box center [166, 419] width 11 height 11
click at [54, 416] on icon "decrease-product-quantity" at bounding box center [60, 418] width 11 height 11
type input "1"
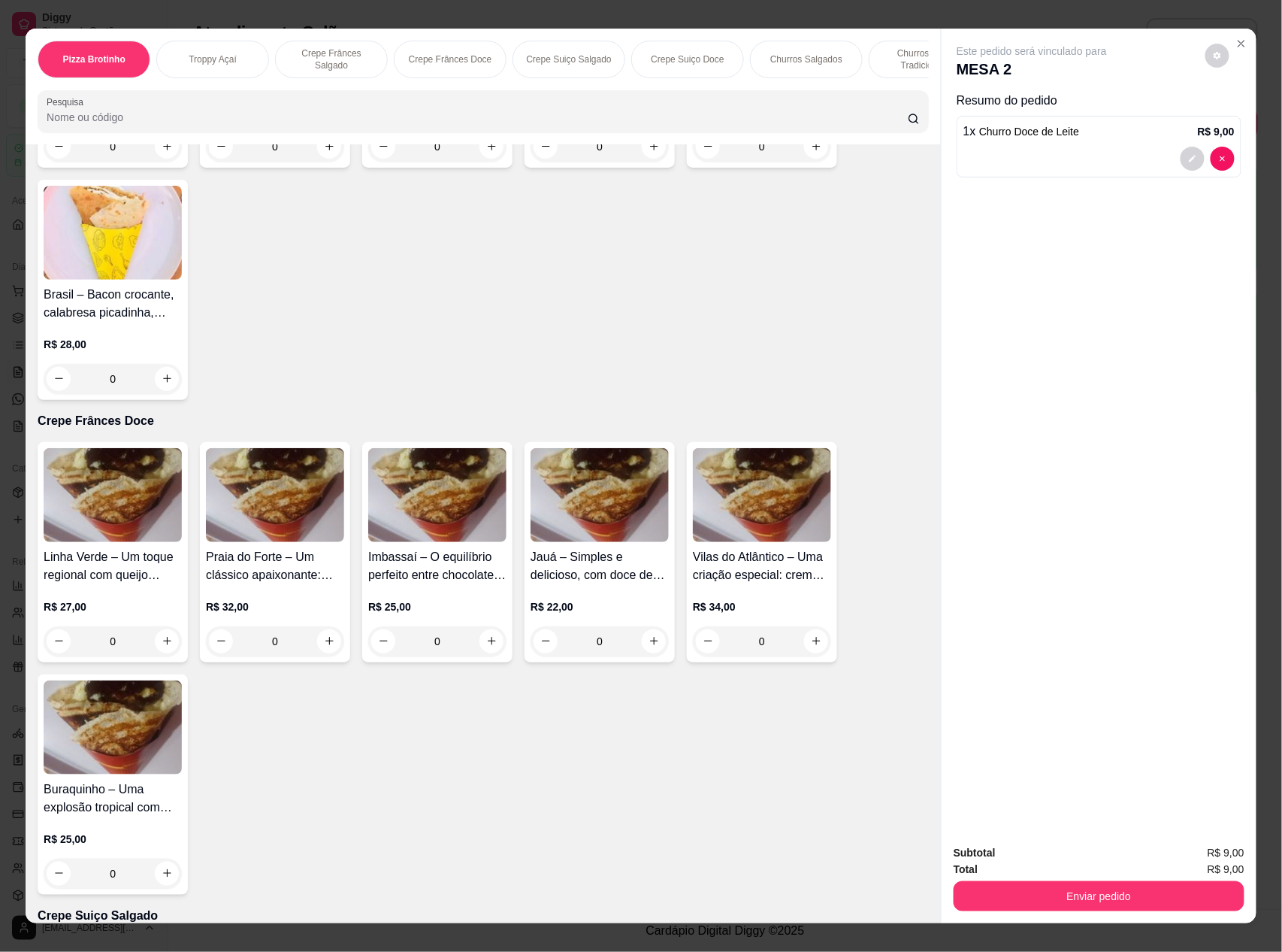
scroll to position [300, 0]
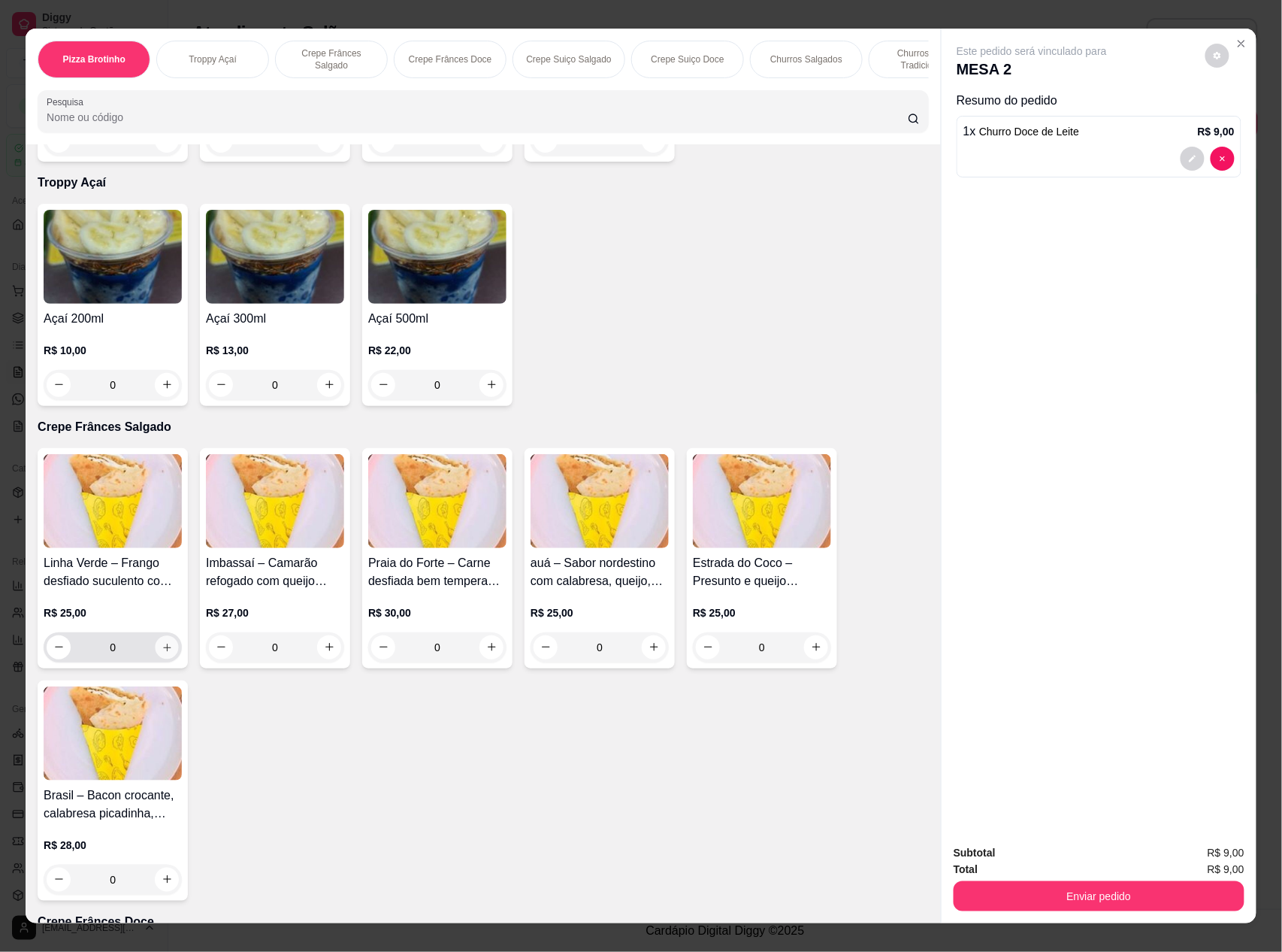
click at [162, 653] on icon "increase-product-quantity" at bounding box center [167, 647] width 11 height 11
type input "1"
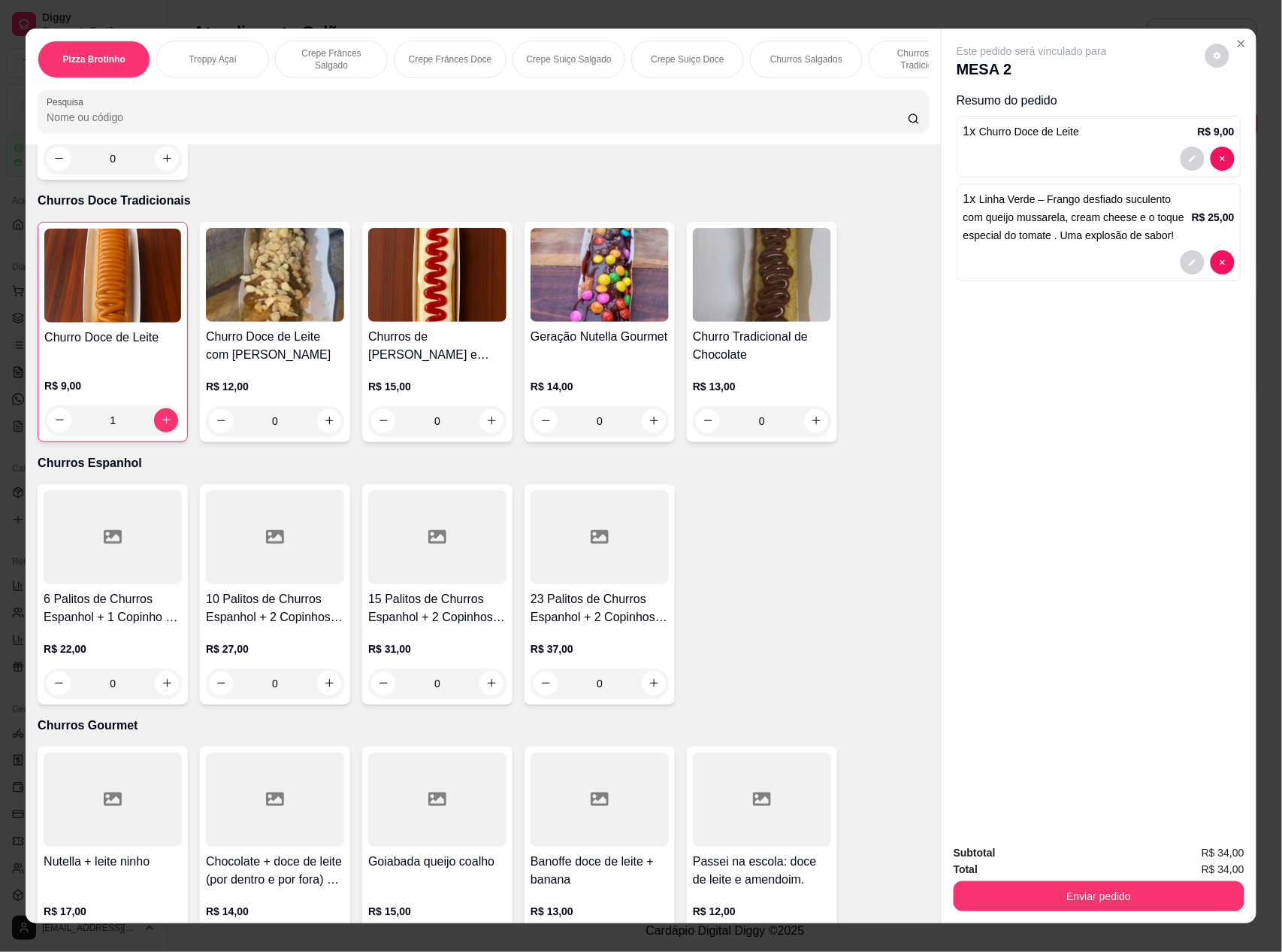
scroll to position [2806, 0]
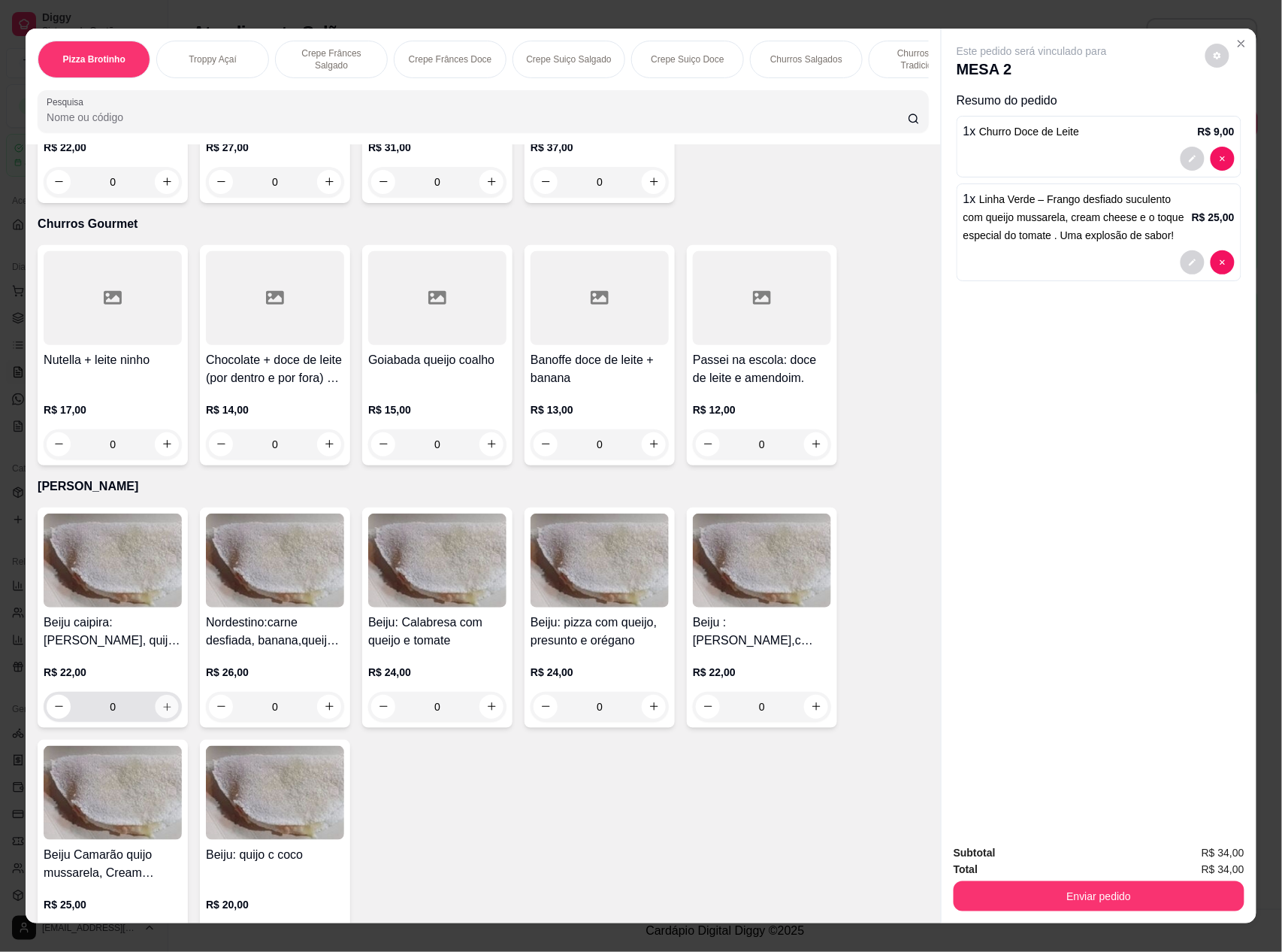
click at [163, 703] on icon "increase-product-quantity" at bounding box center [167, 707] width 11 height 11
type input "1"
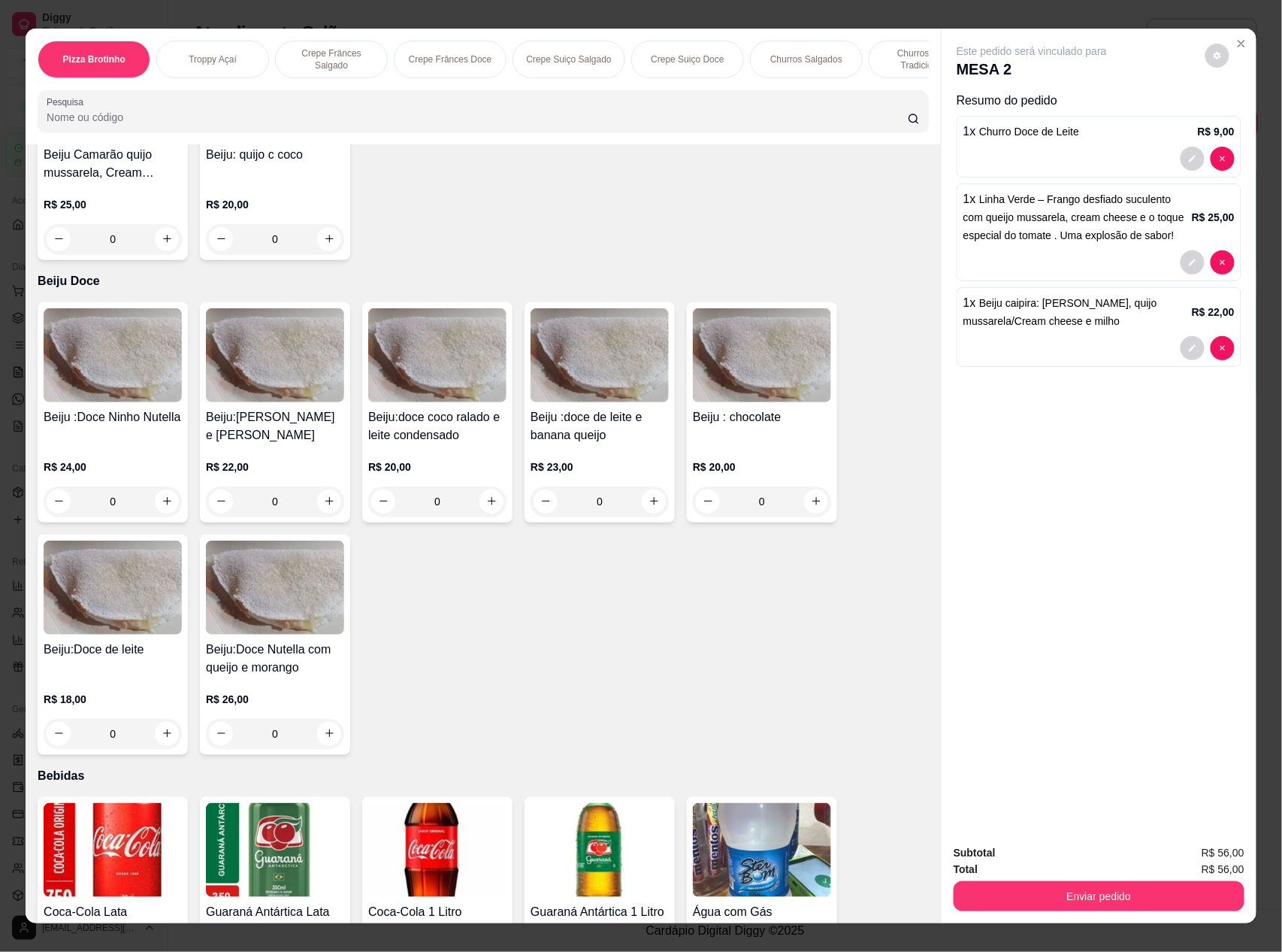
scroll to position [3708, 0]
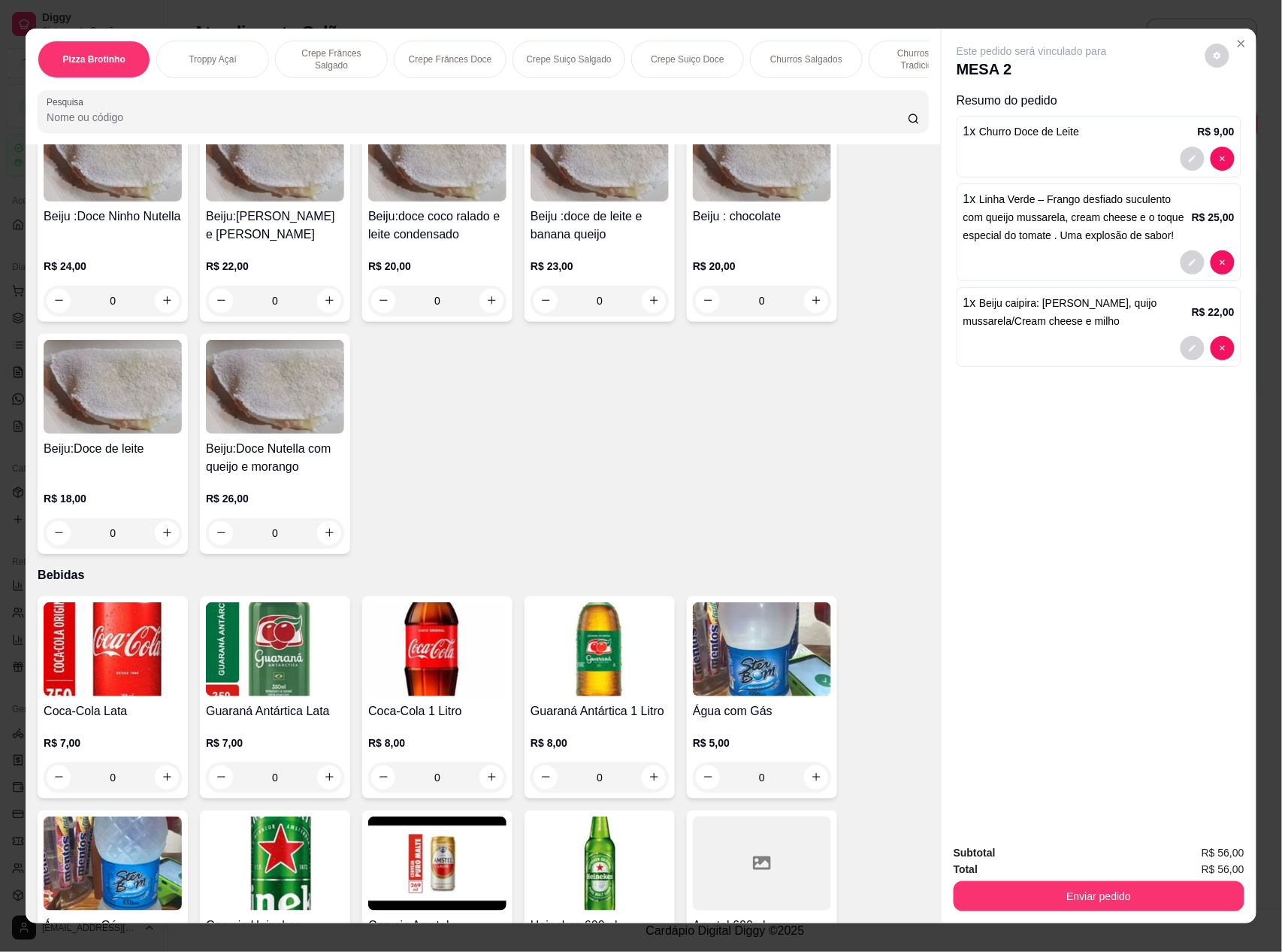
click at [573, 666] on img at bounding box center [599, 649] width 138 height 94
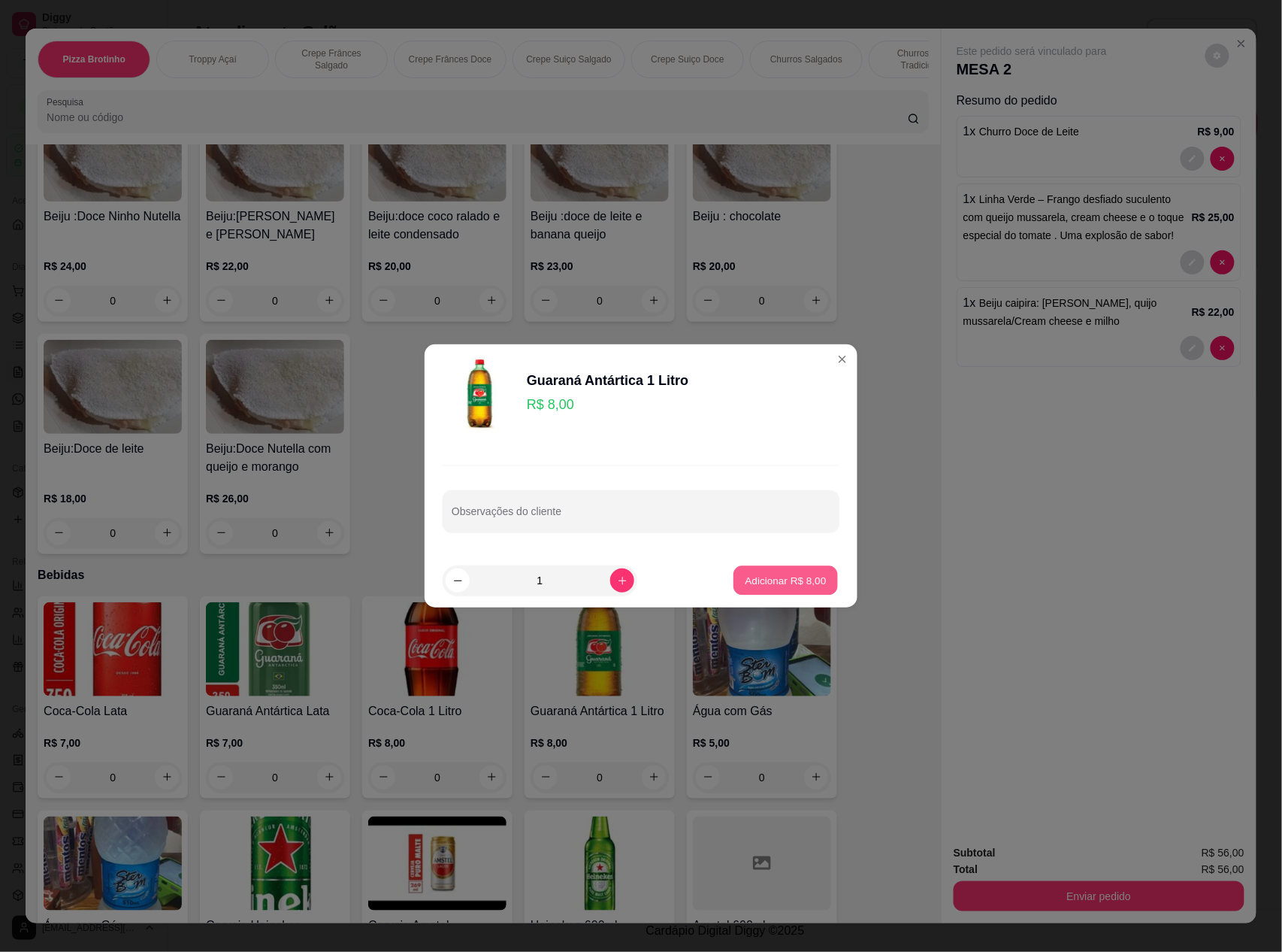
click at [770, 581] on p "Adicionar R$ 8,00" at bounding box center [785, 580] width 81 height 14
type input "1"
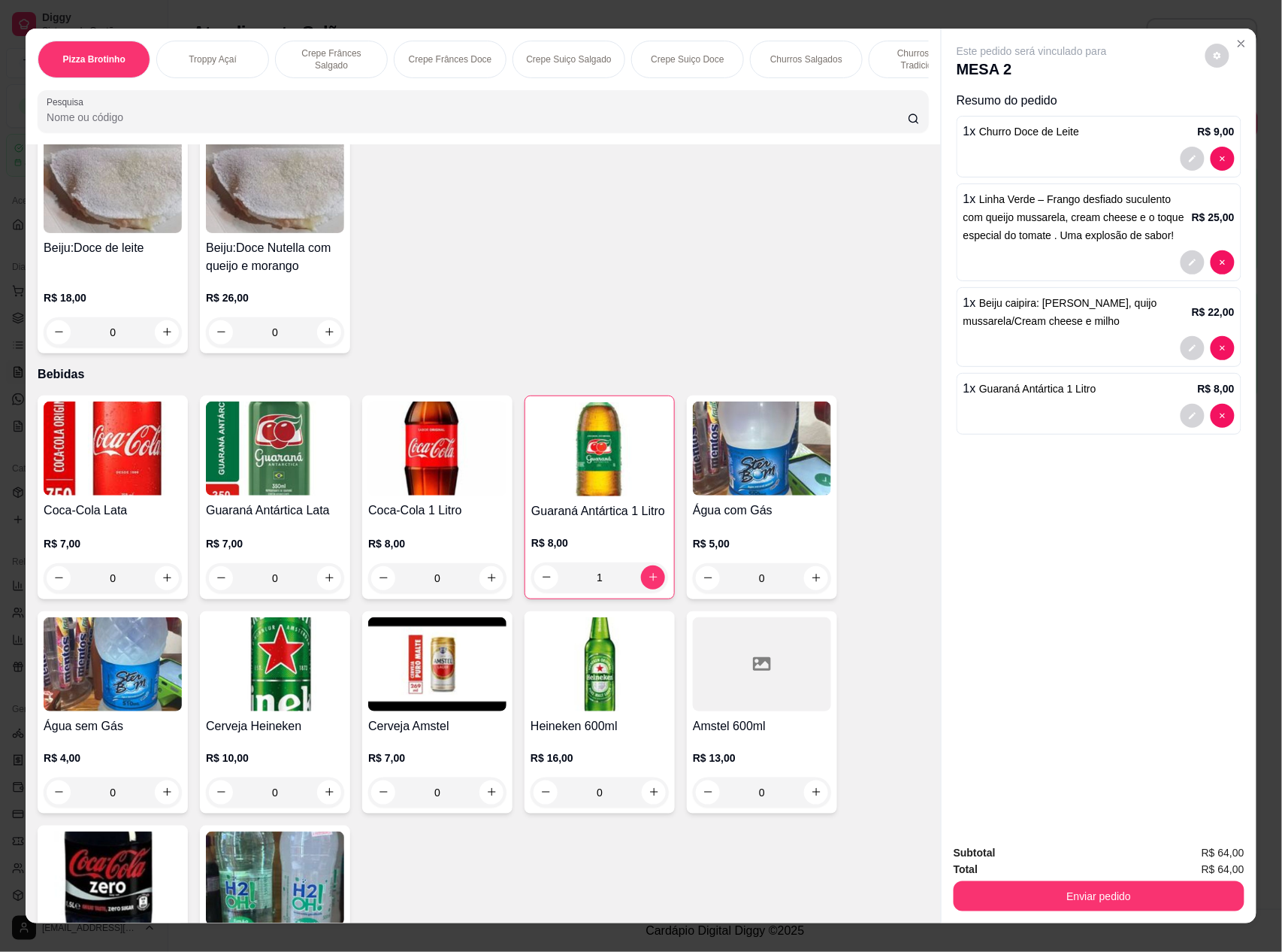
scroll to position [4023, 0]
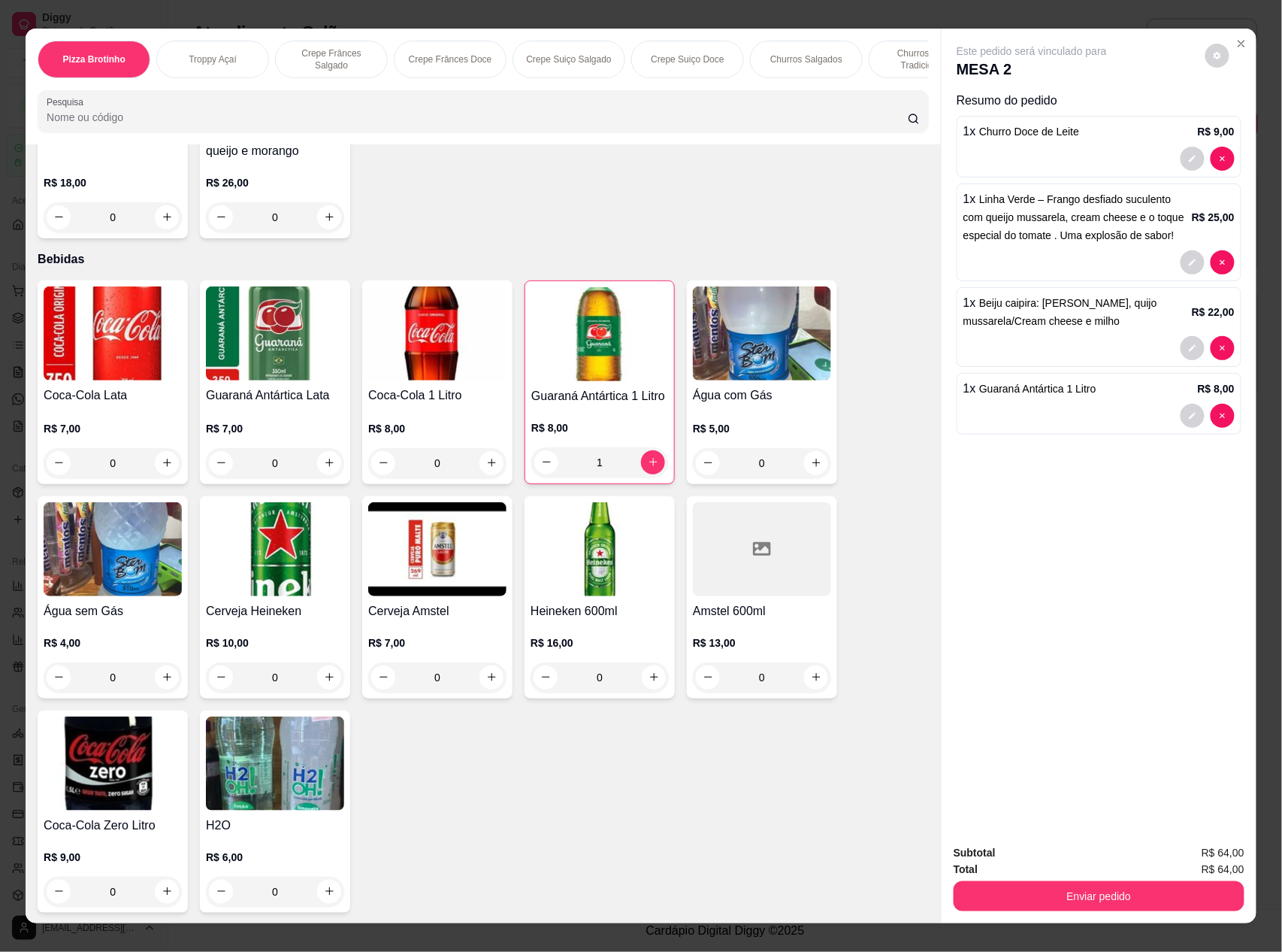
click at [103, 758] on img at bounding box center [112, 764] width 138 height 94
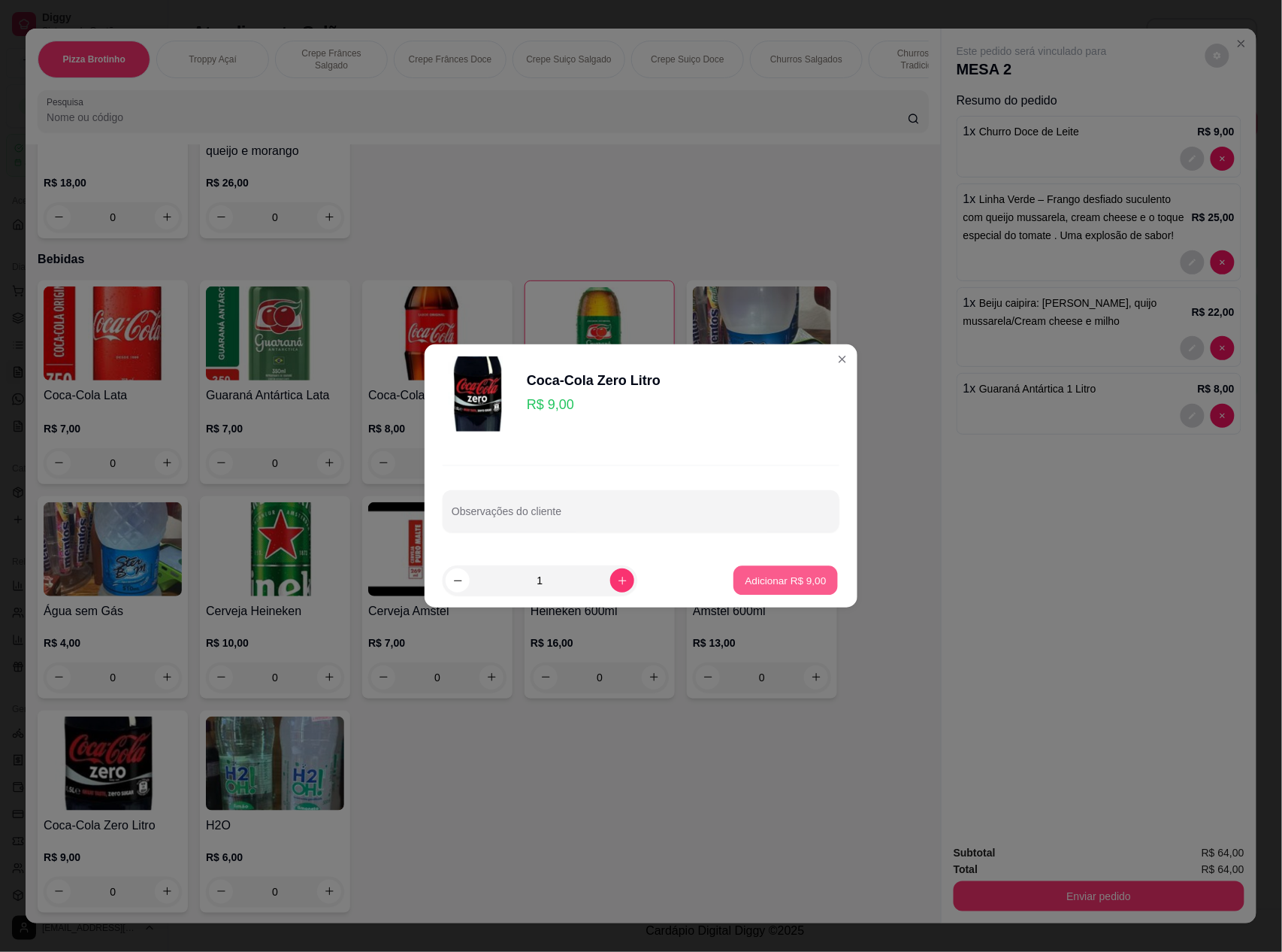
click at [755, 579] on p "Adicionar R$ 9,00" at bounding box center [785, 580] width 81 height 14
type input "1"
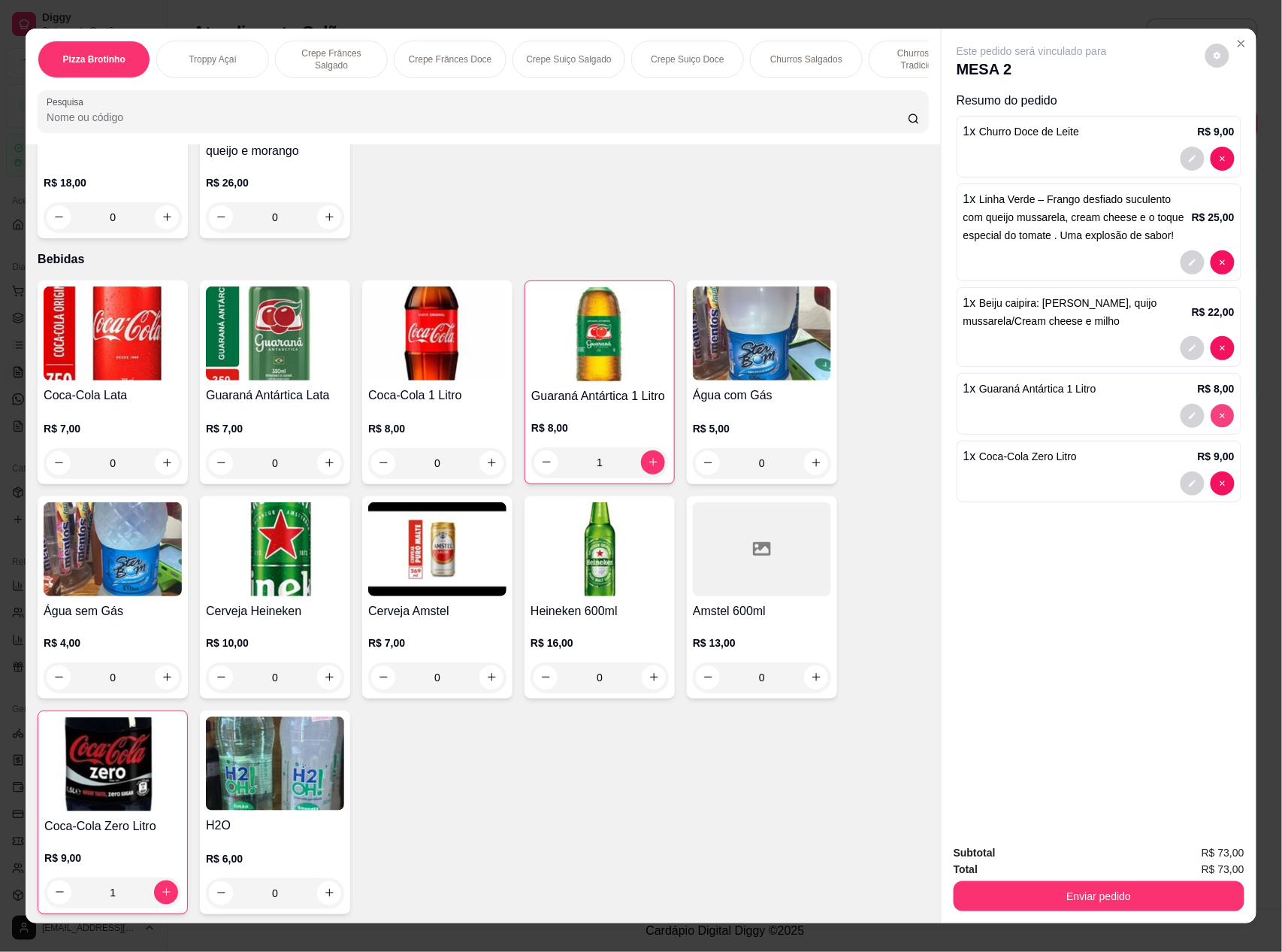
type input "0"
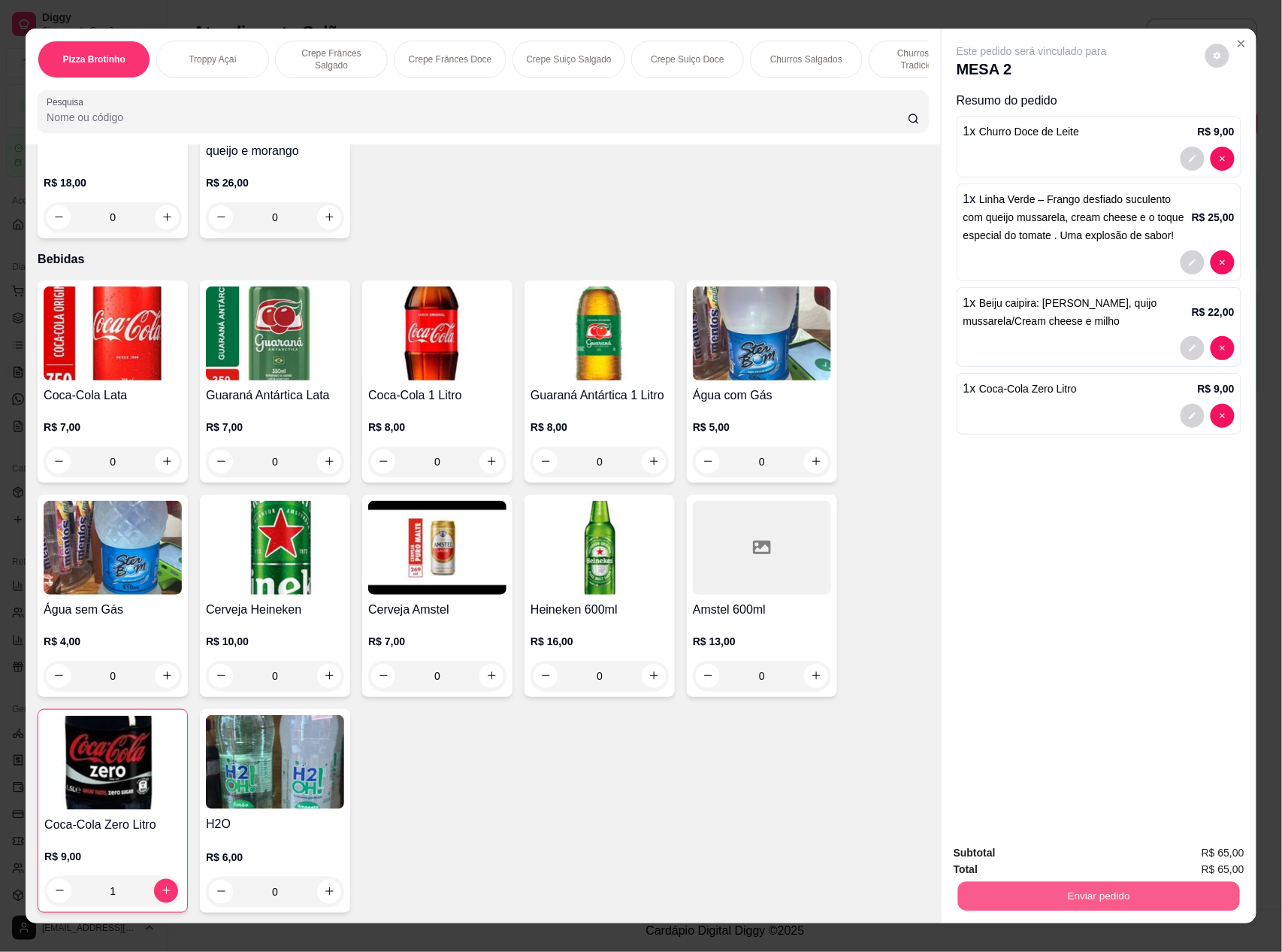
click at [1055, 900] on button "Enviar pedido" at bounding box center [1098, 896] width 281 height 29
click at [1041, 864] on button "Não registrar e enviar pedido" at bounding box center [1049, 859] width 152 height 28
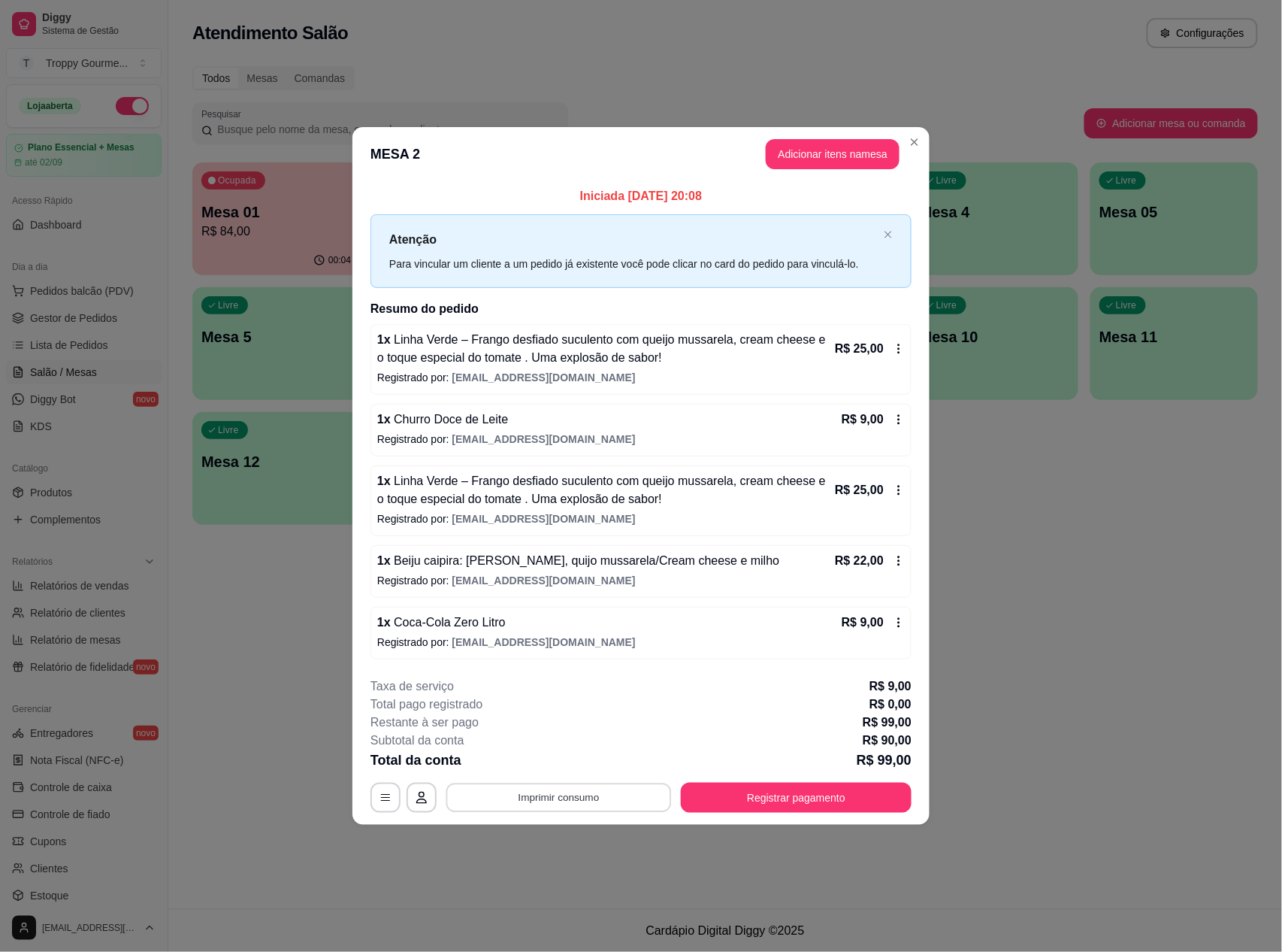
click at [541, 803] on button "Imprimir consumo" at bounding box center [558, 797] width 225 height 29
click at [543, 761] on button "IMPRESSORA" at bounding box center [564, 764] width 105 height 24
click at [897, 487] on icon at bounding box center [898, 490] width 12 height 12
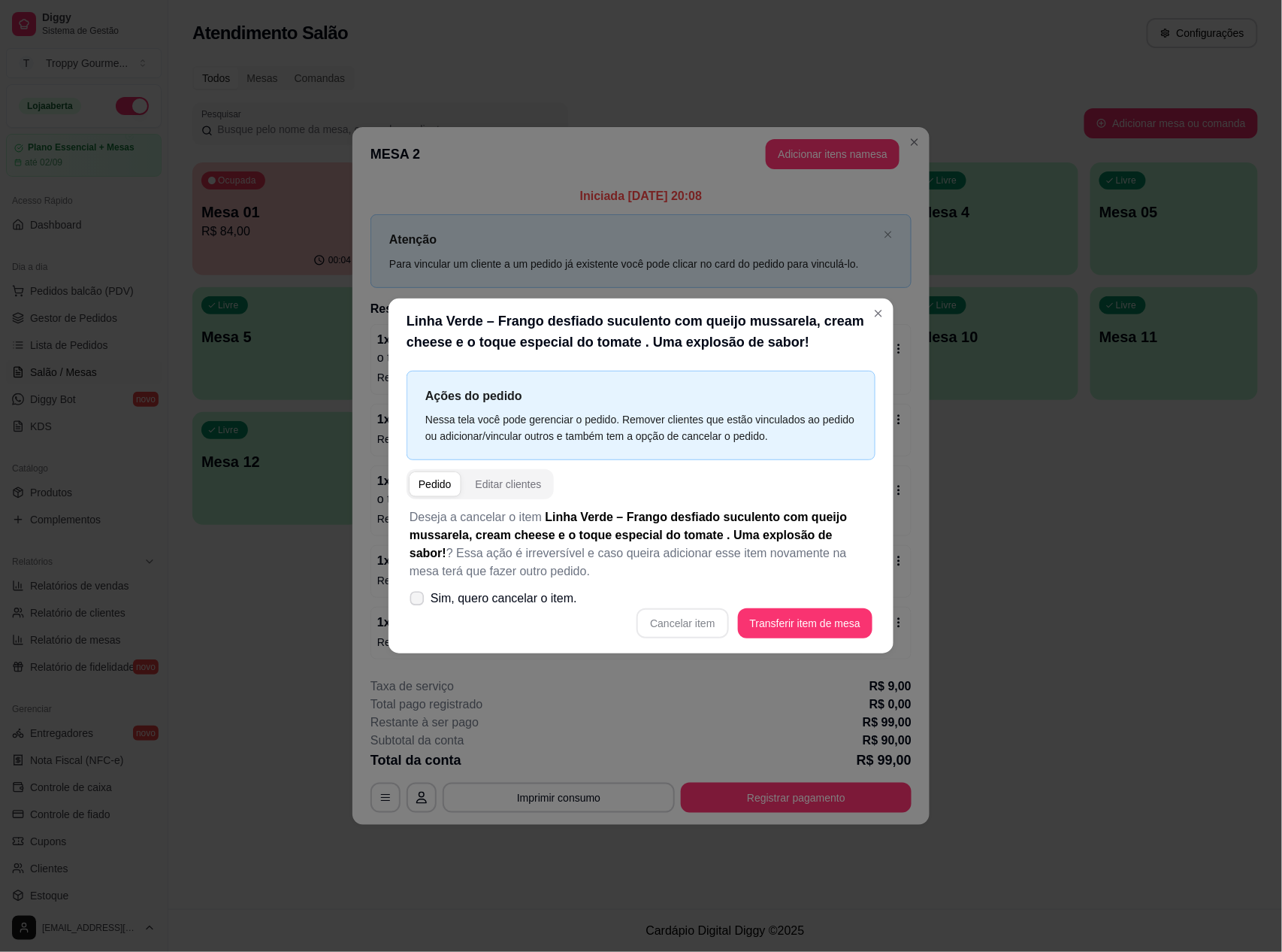
click at [416, 596] on icon at bounding box center [416, 597] width 11 height 8
click at [416, 601] on input "Sim, quero cancelar o item." at bounding box center [413, 605] width 10 height 10
checkbox input "true"
click at [687, 623] on button "Cancelar item" at bounding box center [682, 624] width 90 height 29
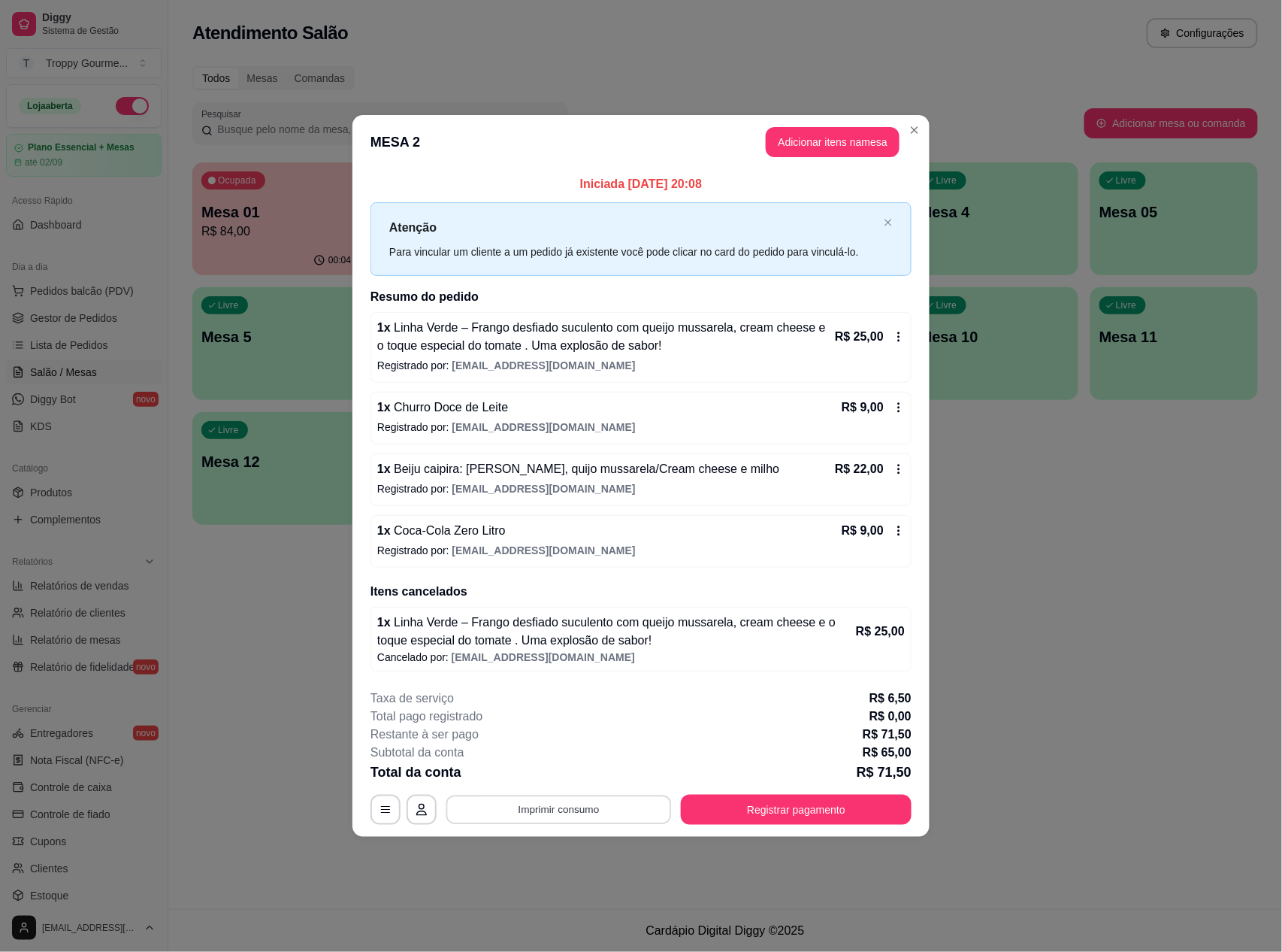
click at [644, 816] on button "Imprimir consumo" at bounding box center [558, 809] width 225 height 29
click at [568, 773] on button "IMPRESSORA" at bounding box center [564, 776] width 105 height 24
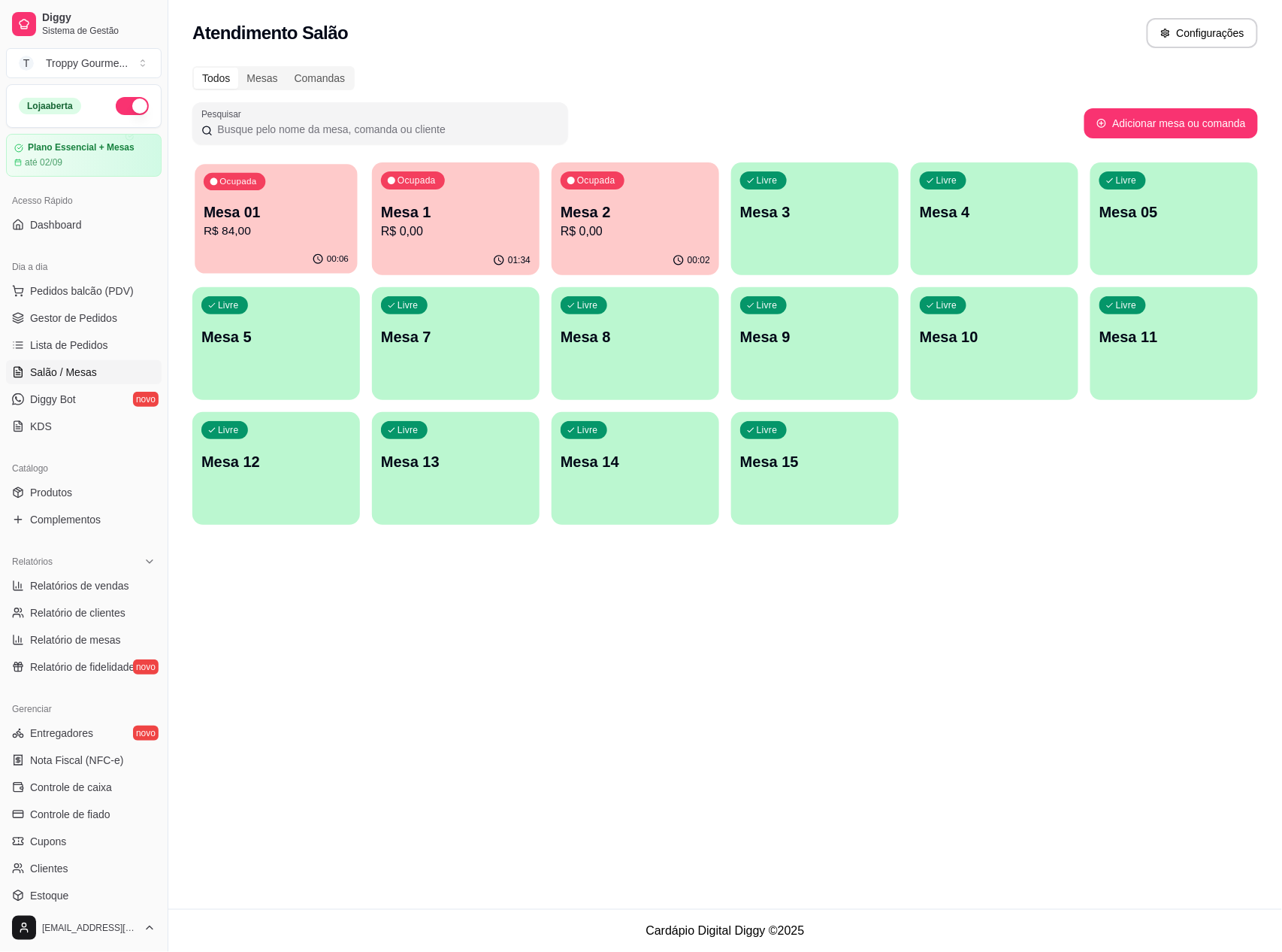
click at [281, 203] on p "Mesa 01" at bounding box center [276, 212] width 145 height 20
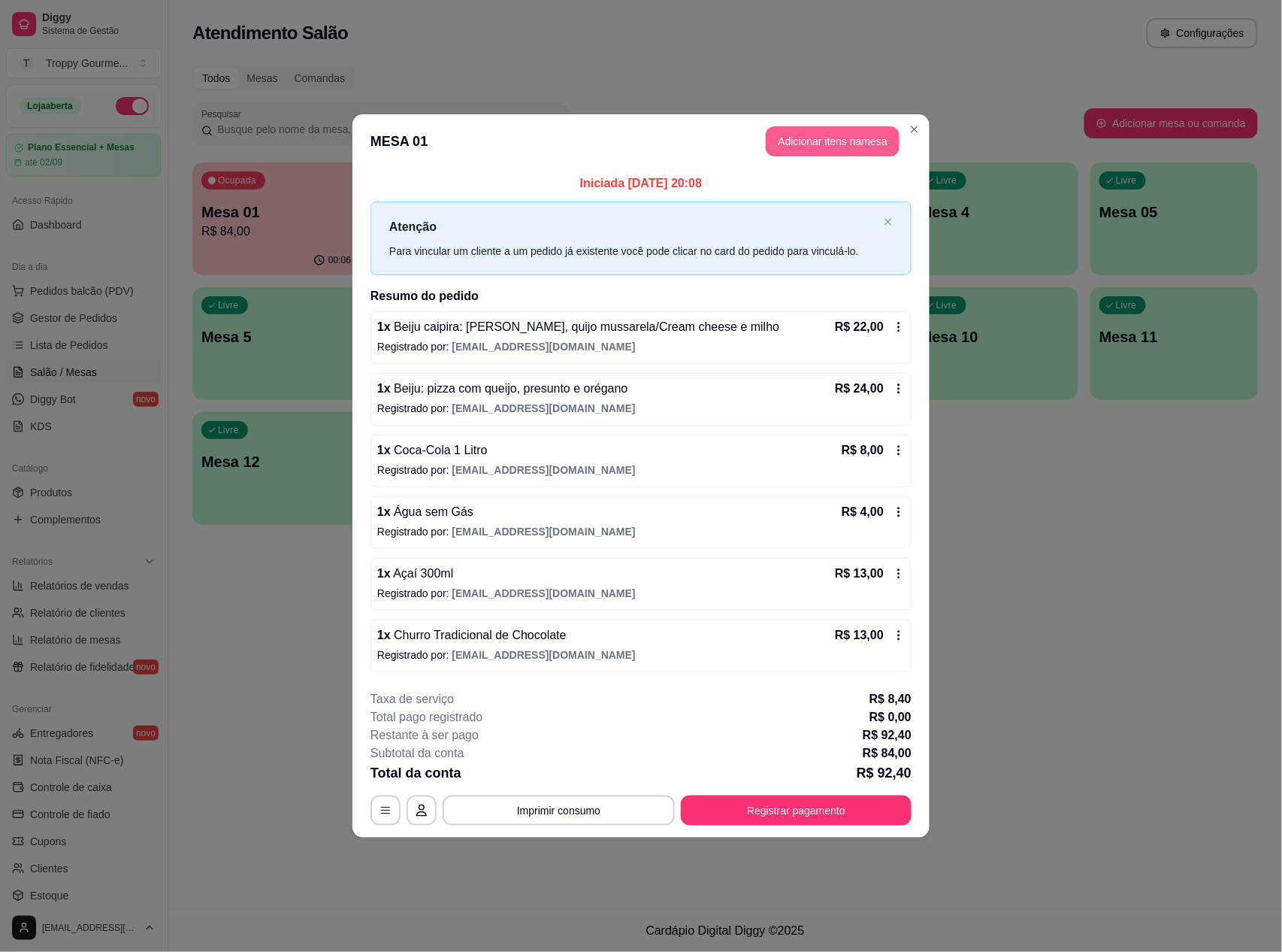
click at [810, 136] on button "Adicionar itens na mesa" at bounding box center [832, 141] width 134 height 30
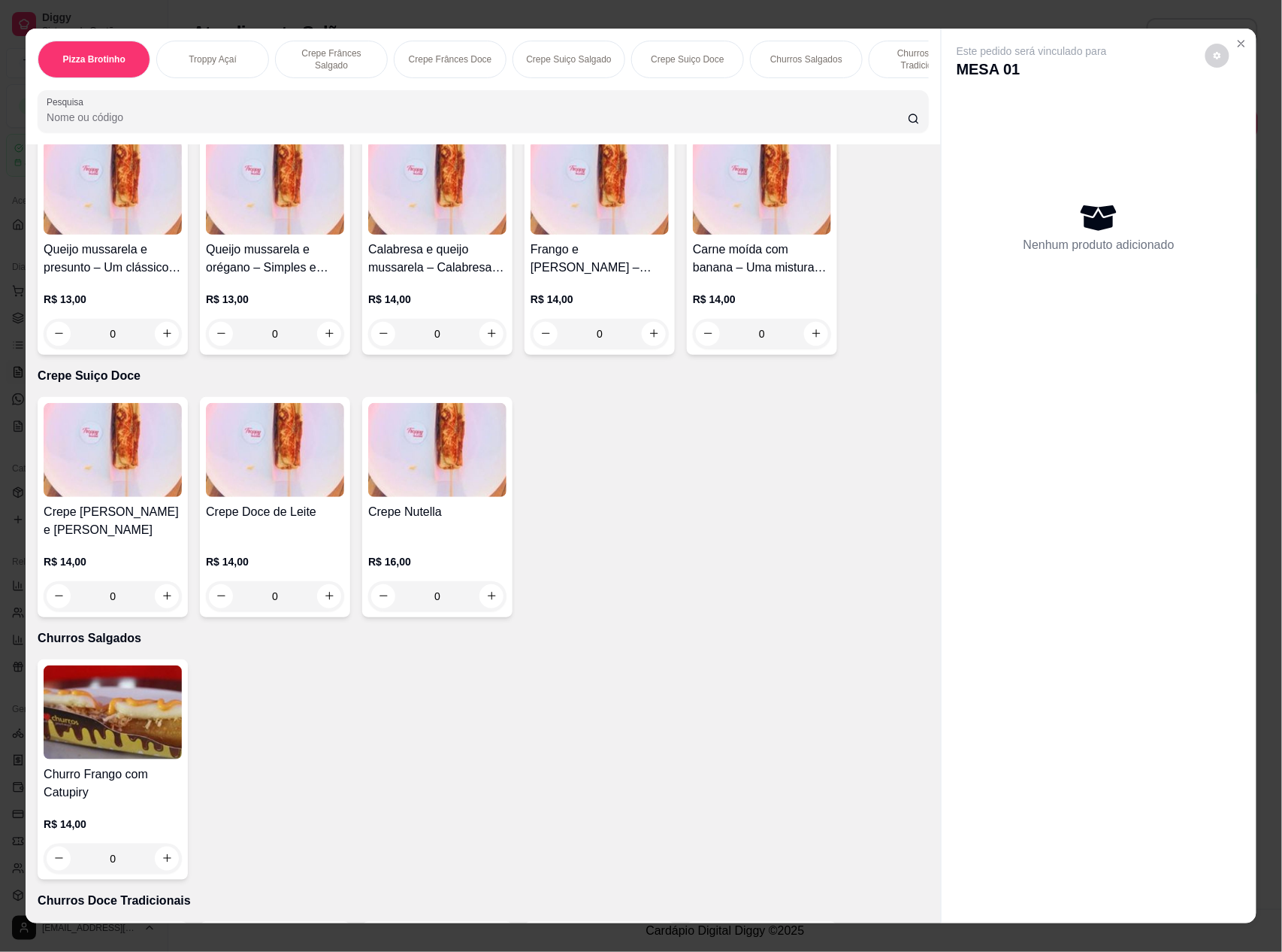
scroll to position [2105, 0]
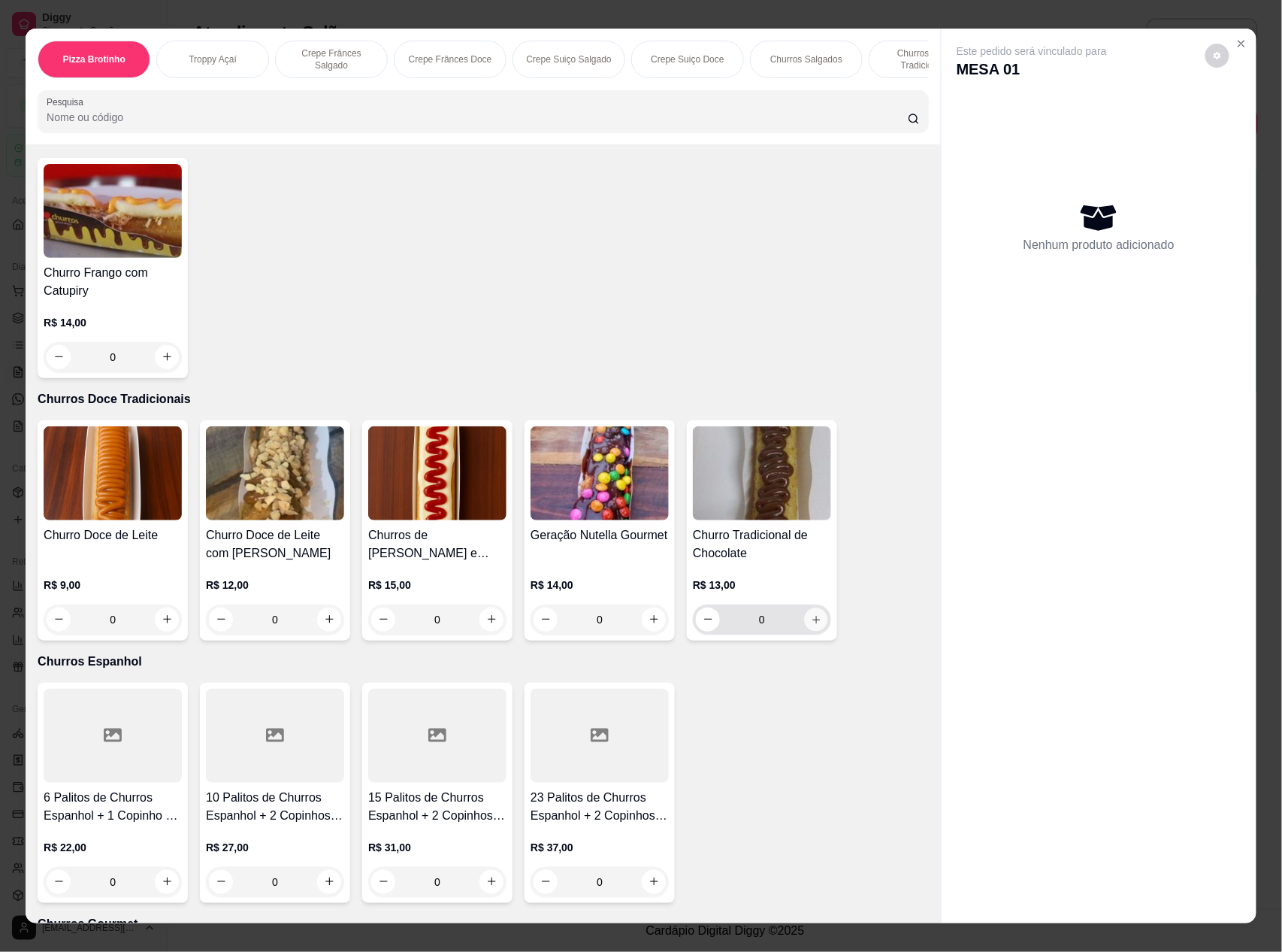
click at [812, 617] on icon "increase-product-quantity" at bounding box center [816, 619] width 7 height 7
type input "1"
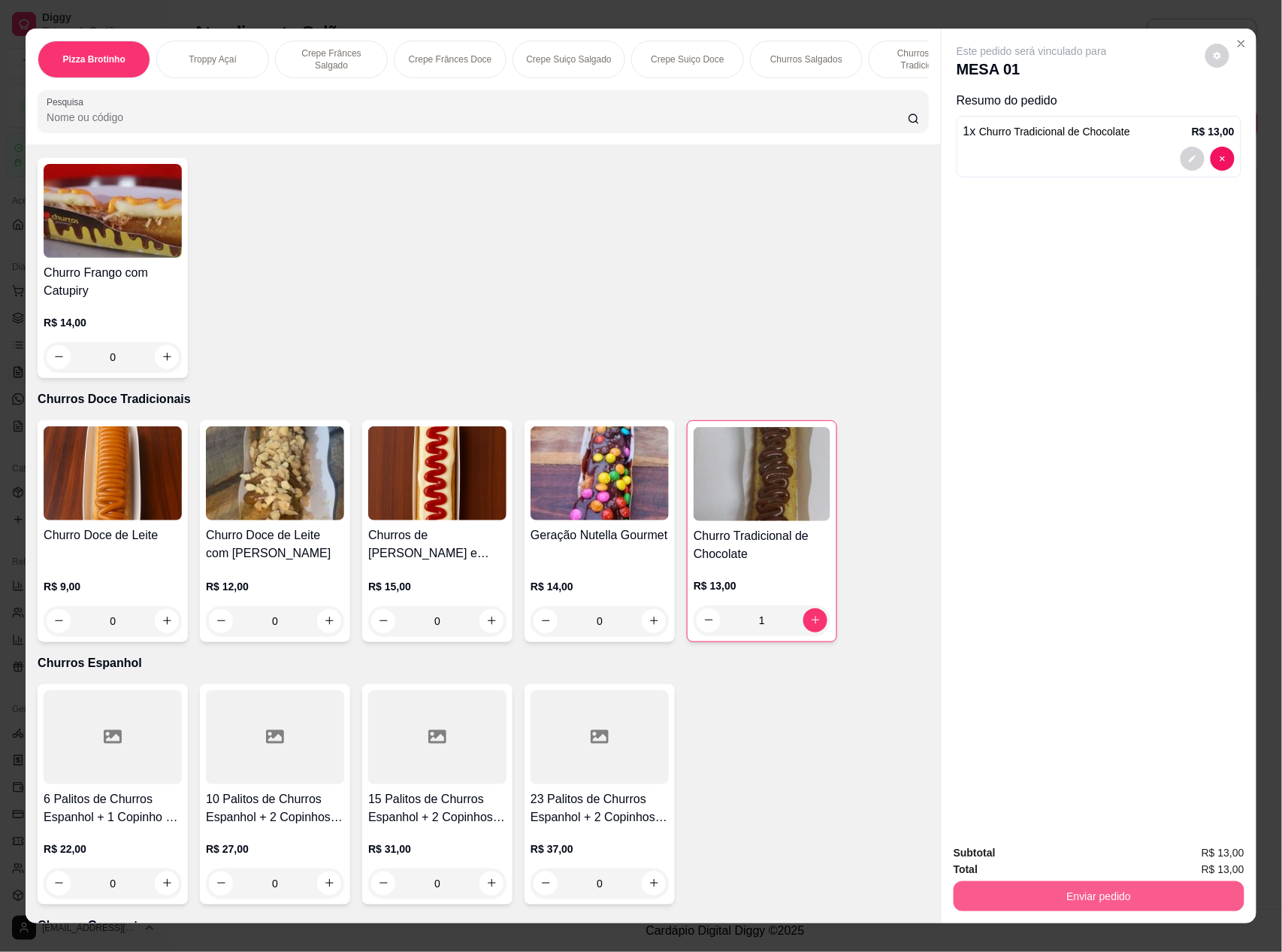
click at [1014, 891] on button "Enviar pedido" at bounding box center [1098, 895] width 290 height 30
click at [1011, 854] on button "Não registrar e enviar pedido" at bounding box center [1049, 859] width 152 height 28
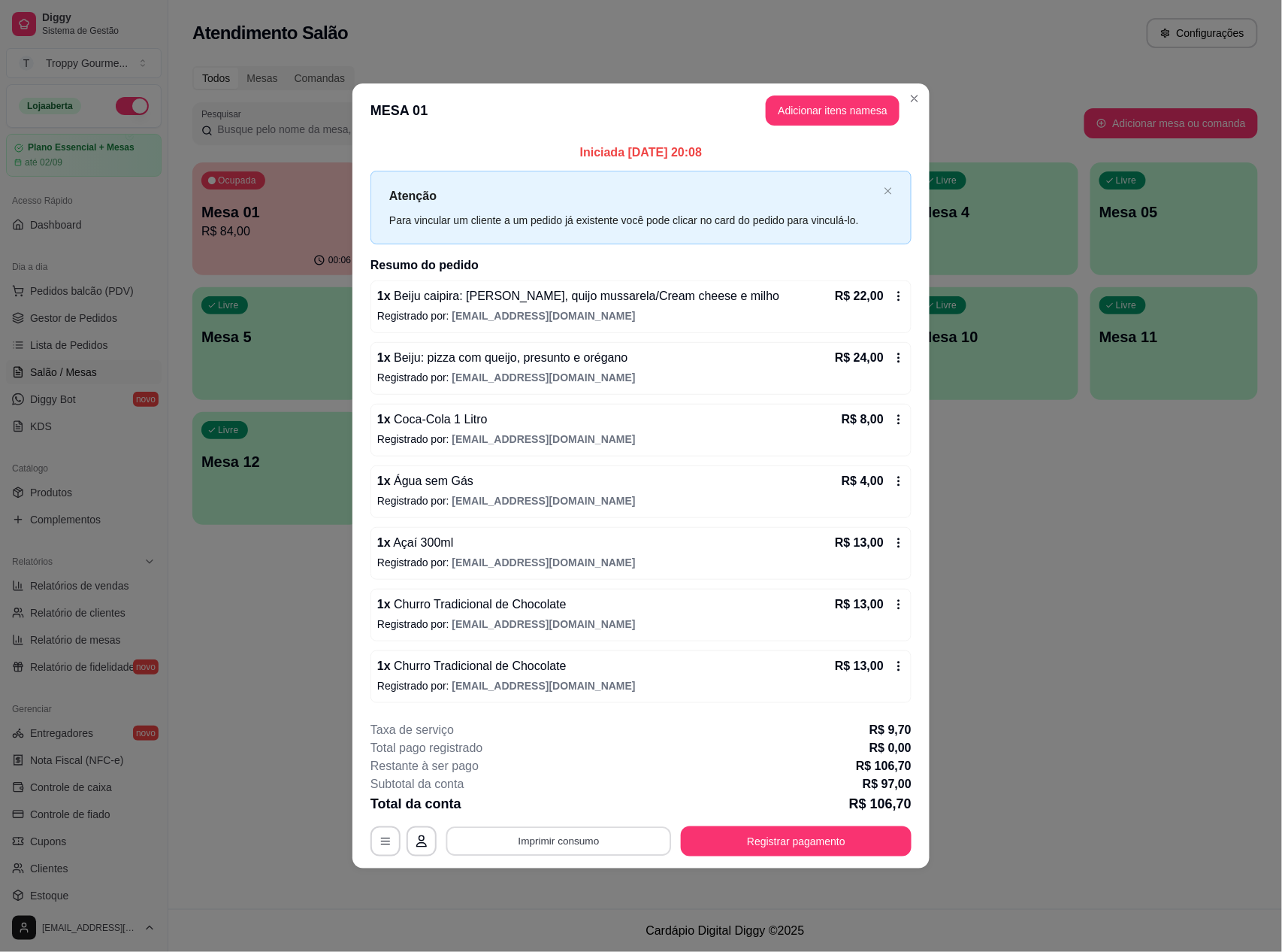
click at [599, 837] on button "Imprimir consumo" at bounding box center [558, 841] width 225 height 29
click at [587, 804] on button "IMPRESSORA" at bounding box center [564, 808] width 105 height 24
click at [857, 836] on button "Registrar pagamento" at bounding box center [797, 841] width 224 height 29
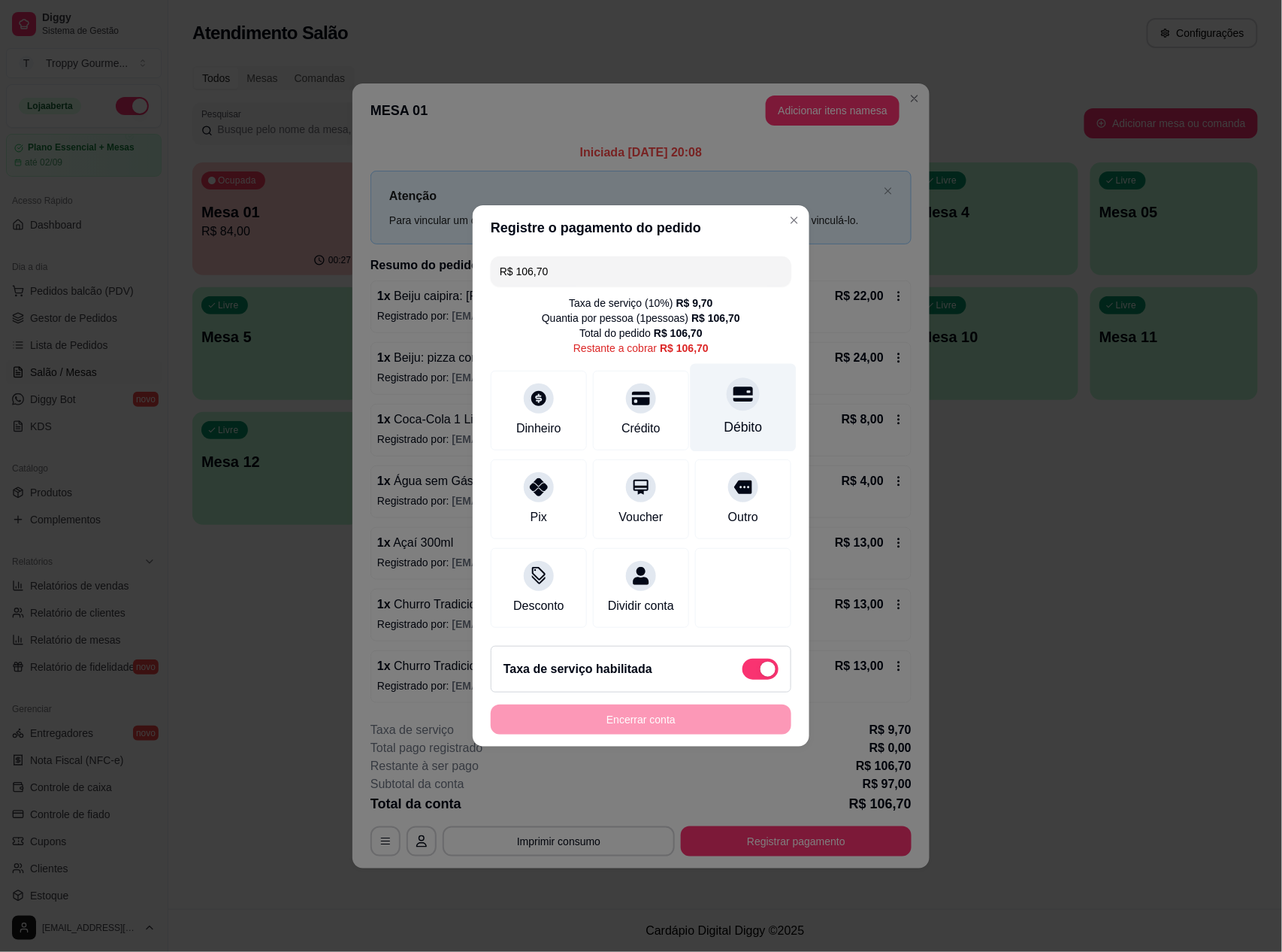
click at [734, 386] on icon at bounding box center [744, 394] width 20 height 20
type input "R$ 0,00"
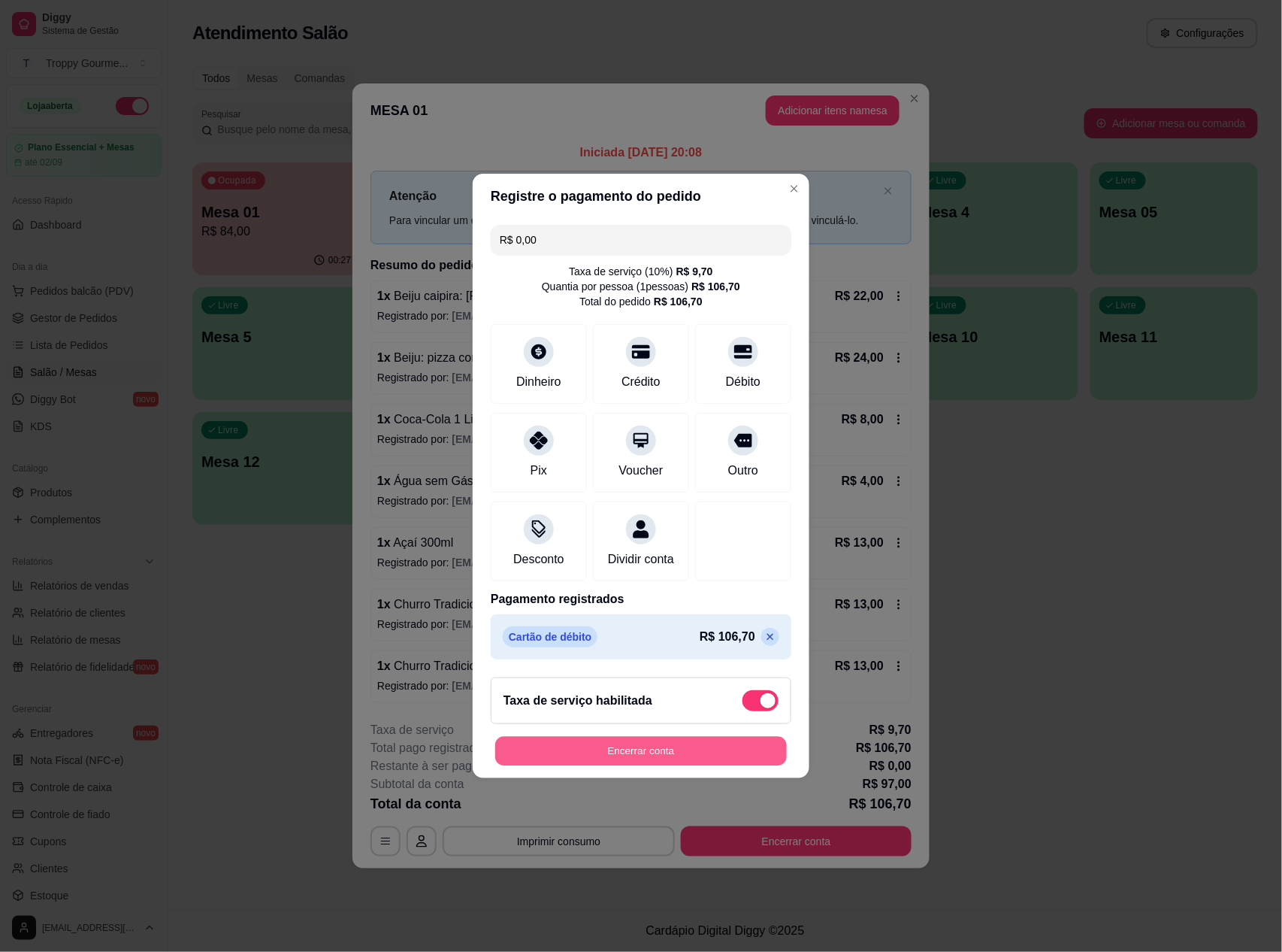
click at [707, 753] on button "Encerrar conta" at bounding box center [641, 751] width 291 height 29
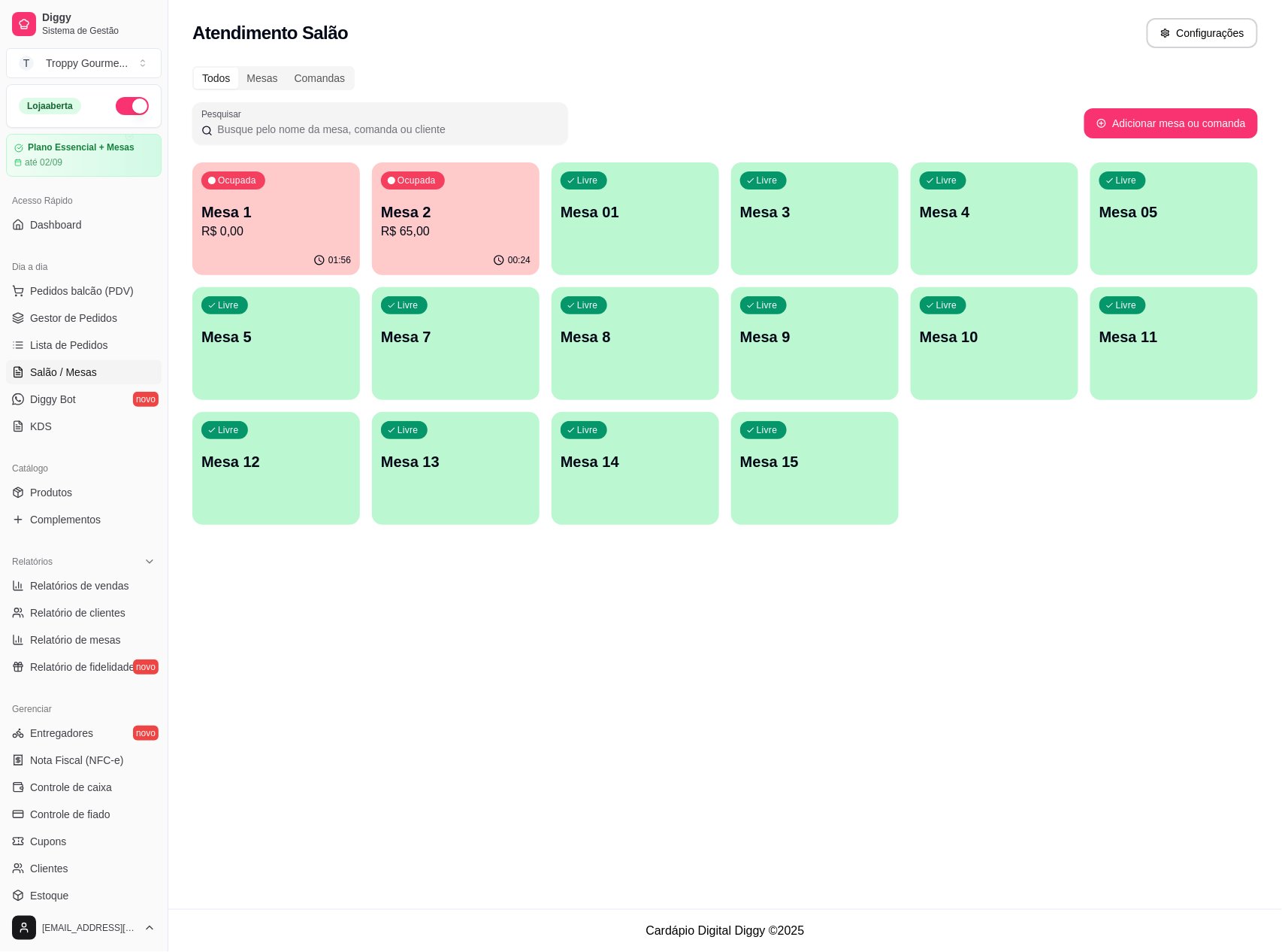
click at [449, 229] on p "R$ 65,00" at bounding box center [455, 232] width 149 height 18
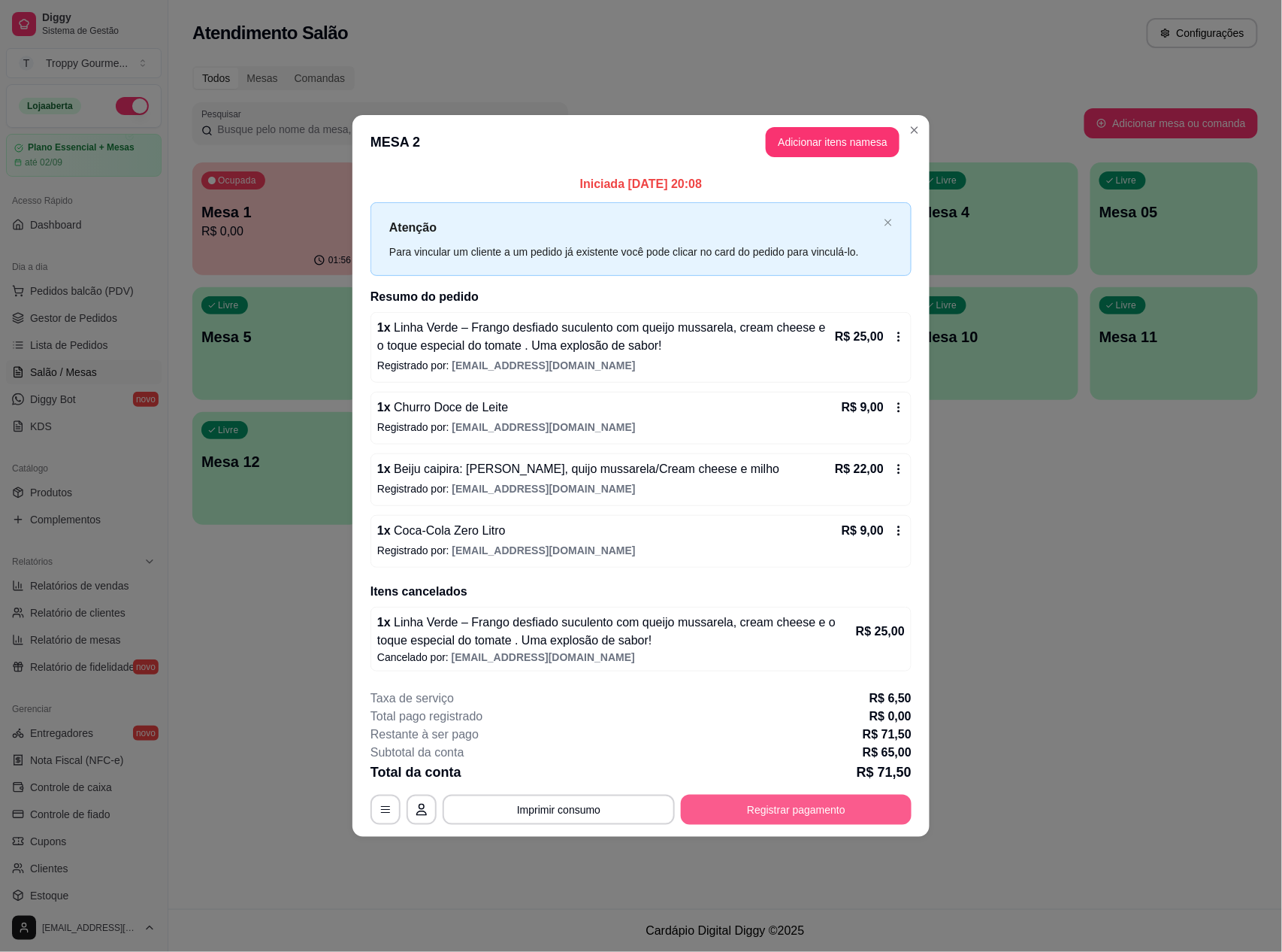
click at [810, 810] on button "Registrar pagamento" at bounding box center [796, 809] width 231 height 30
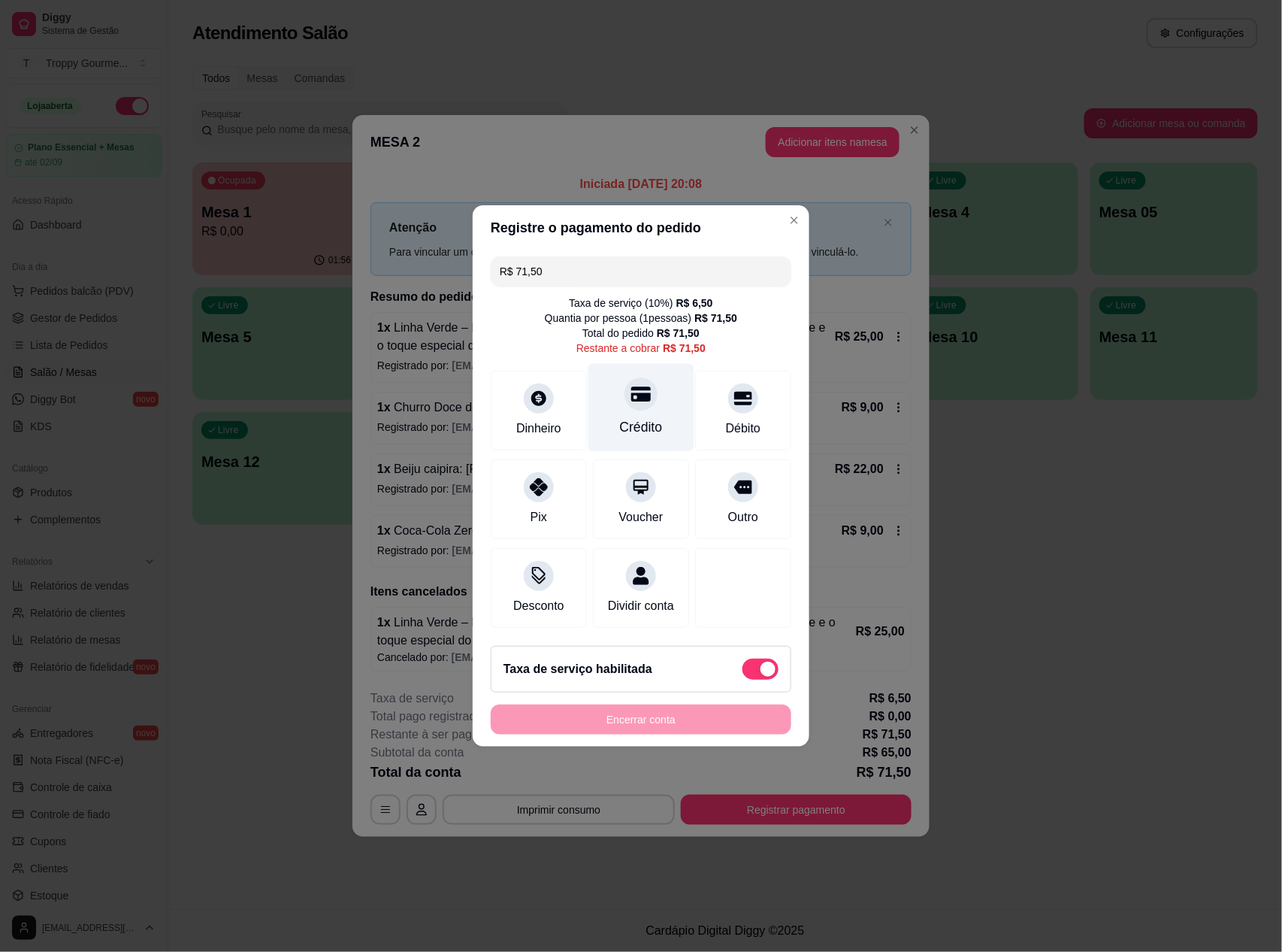
click at [632, 387] on icon at bounding box center [641, 395] width 20 height 15
type input "R$ 0,00"
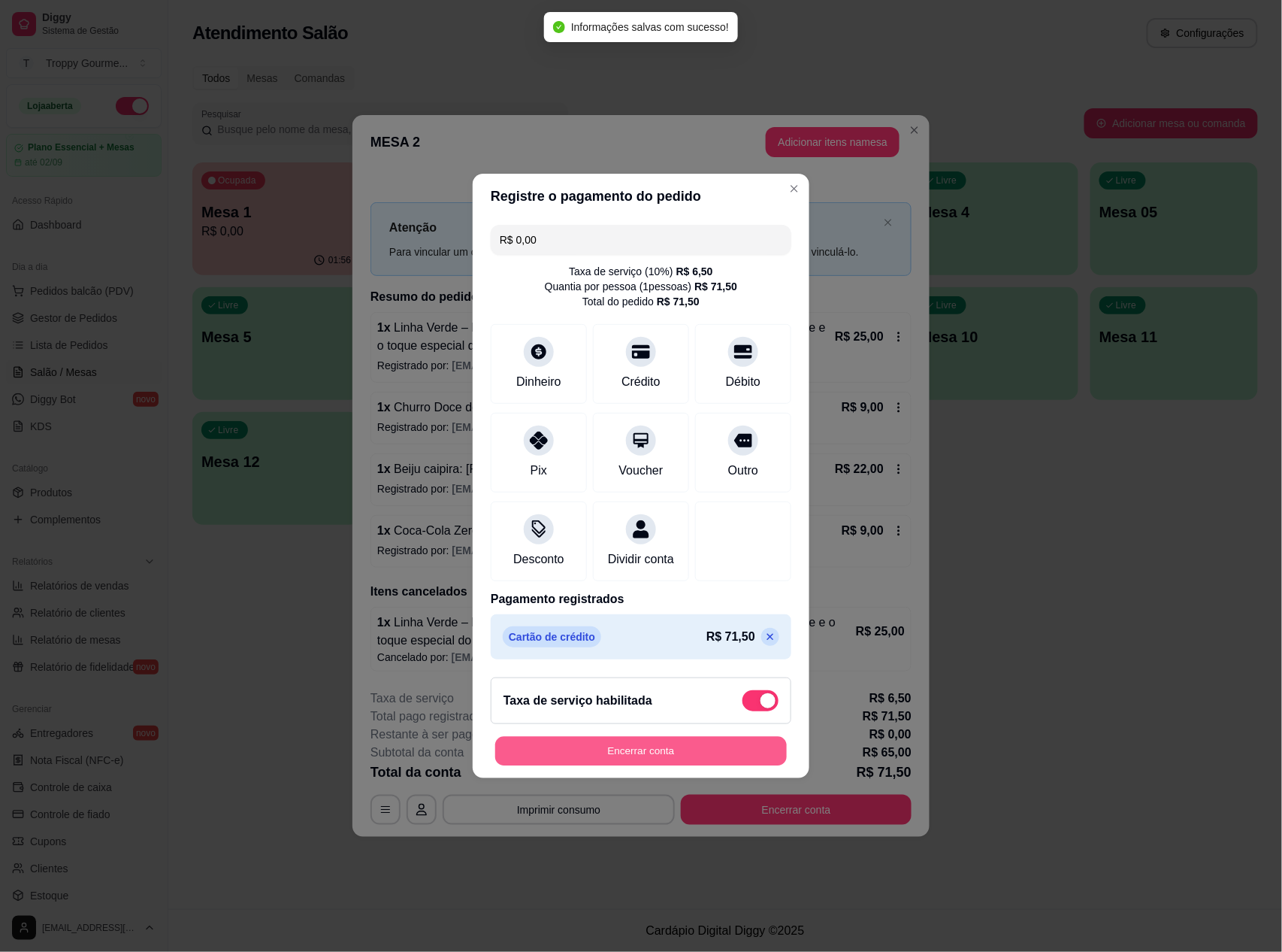
click at [660, 758] on button "Encerrar conta" at bounding box center [641, 751] width 291 height 29
